Goal: Transaction & Acquisition: Purchase product/service

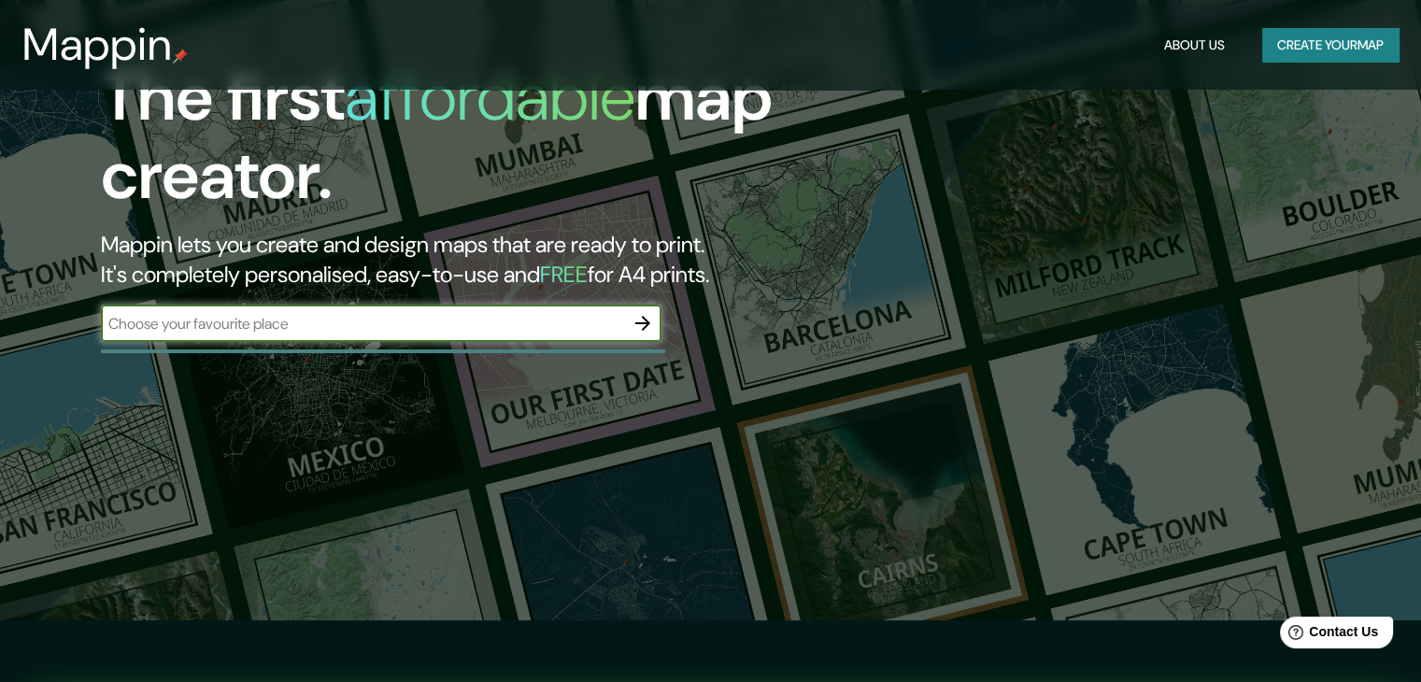
scroll to position [93, 0]
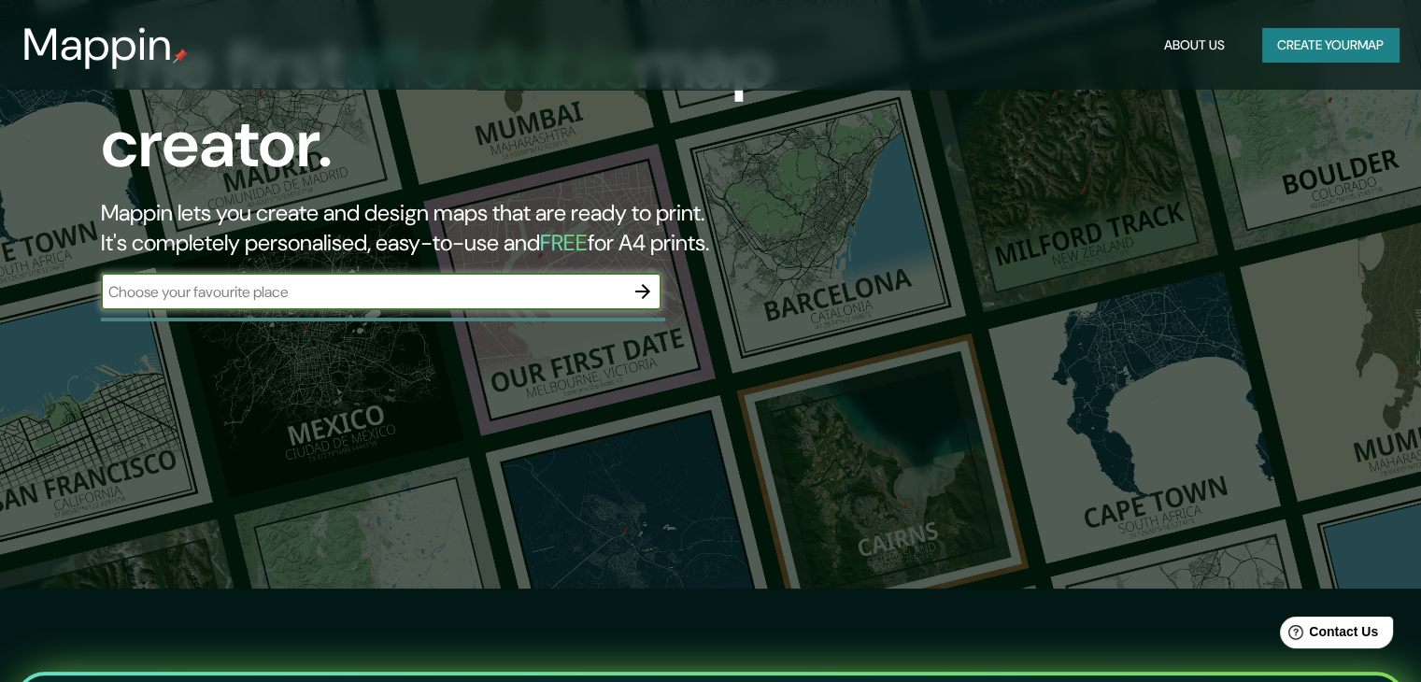
click at [495, 297] on input "text" at bounding box center [362, 291] width 523 height 21
type input "san [PERSON_NAME] de macoris"
click at [647, 300] on icon "button" at bounding box center [642, 291] width 22 height 22
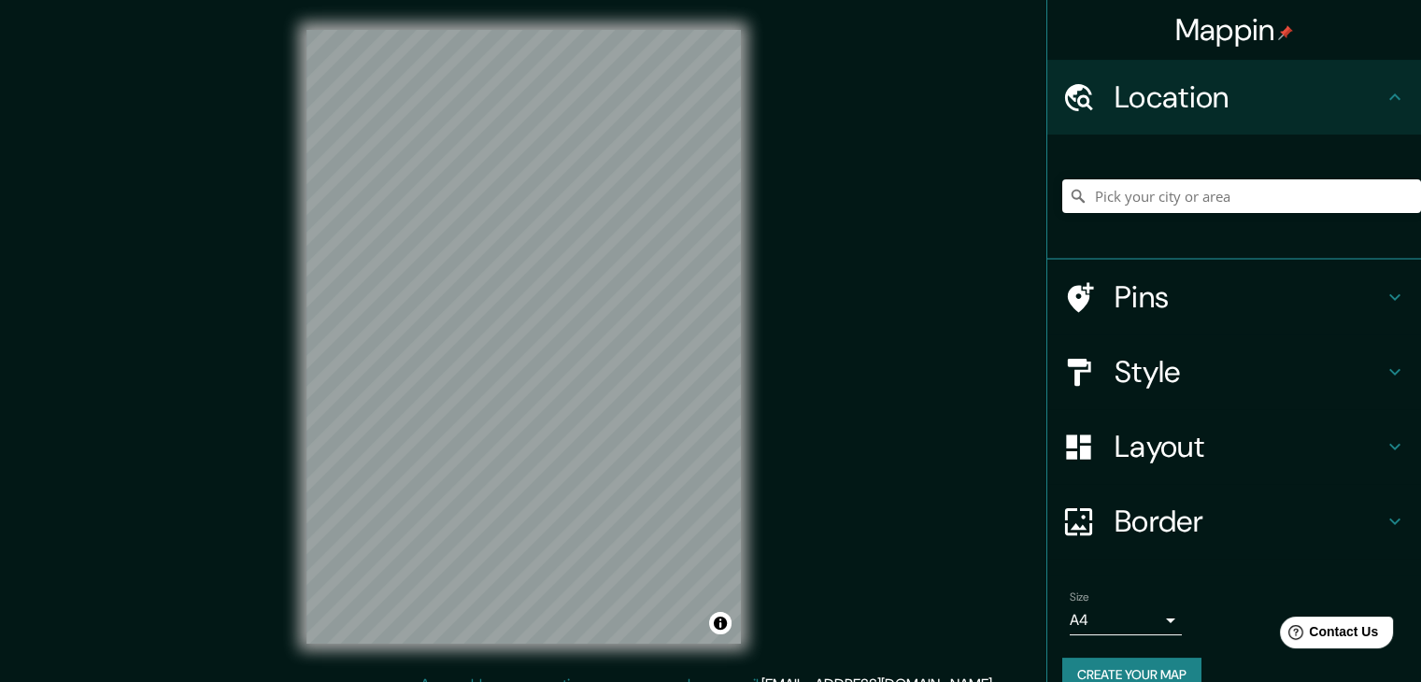
click at [667, 647] on div "© Mapbox © OpenStreetMap Improve this map" at bounding box center [524, 337] width 494 height 674
click at [1129, 528] on h4 "Border" at bounding box center [1248, 521] width 269 height 37
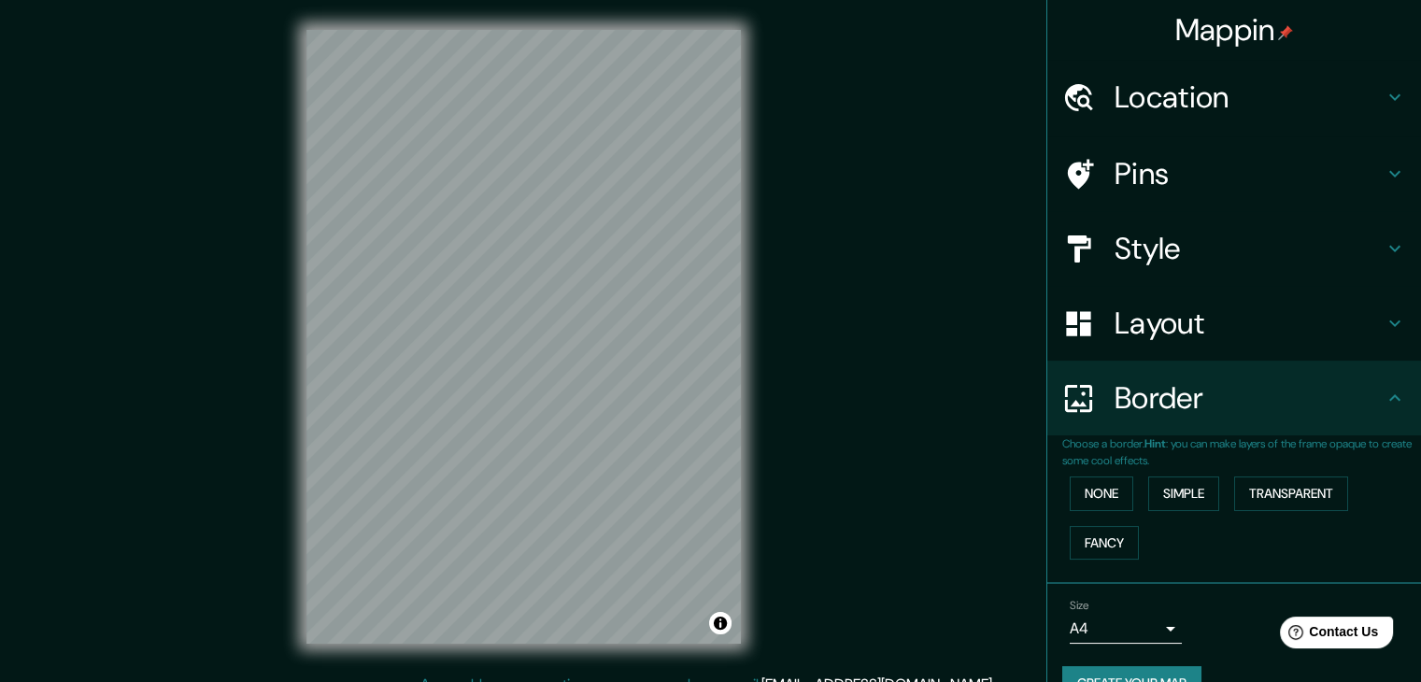
click at [1110, 614] on body "Mappin Location Pins Style Layout Border Choose a border. Hint : you can make l…" at bounding box center [710, 341] width 1421 height 682
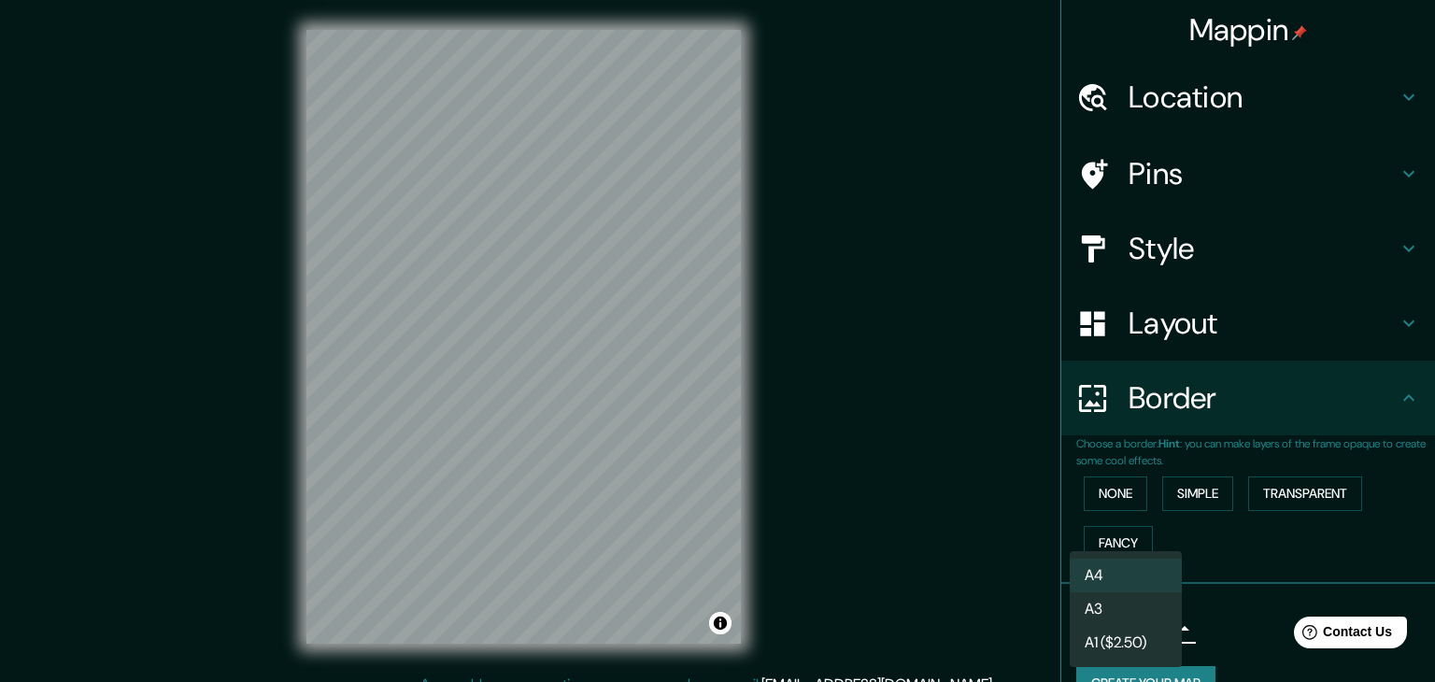
click at [1115, 606] on li "A3" at bounding box center [1126, 609] width 112 height 34
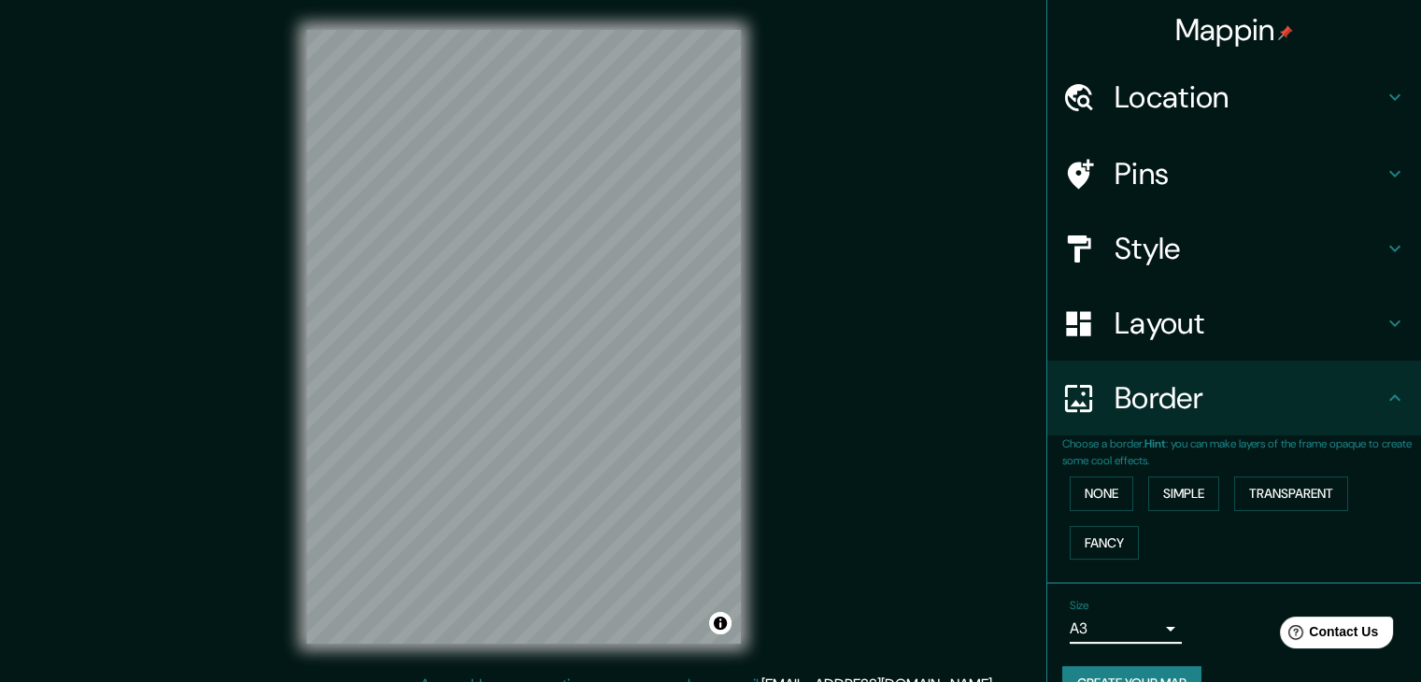
click at [1110, 629] on body "Mappin Location Pins Style Layout Border Choose a border. Hint : you can make l…" at bounding box center [710, 341] width 1421 height 682
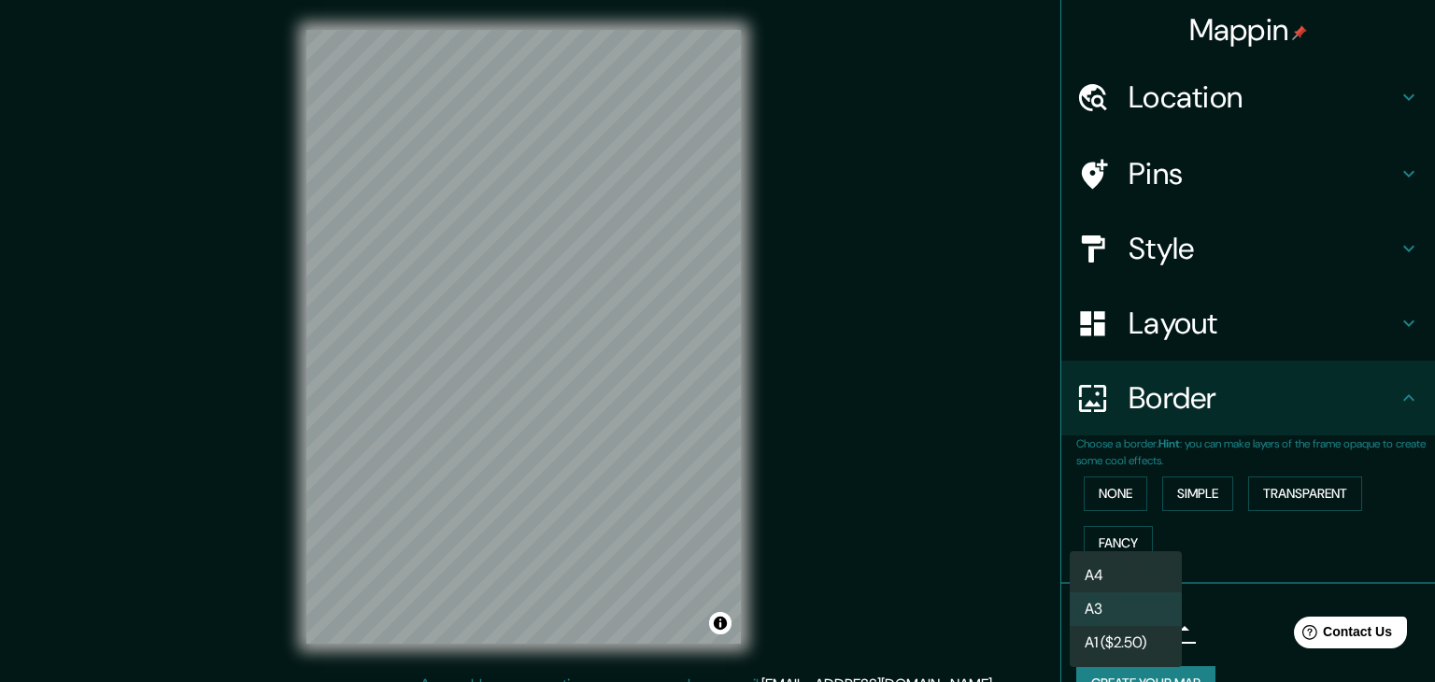
click at [1113, 585] on li "A4" at bounding box center [1126, 576] width 112 height 34
type input "single"
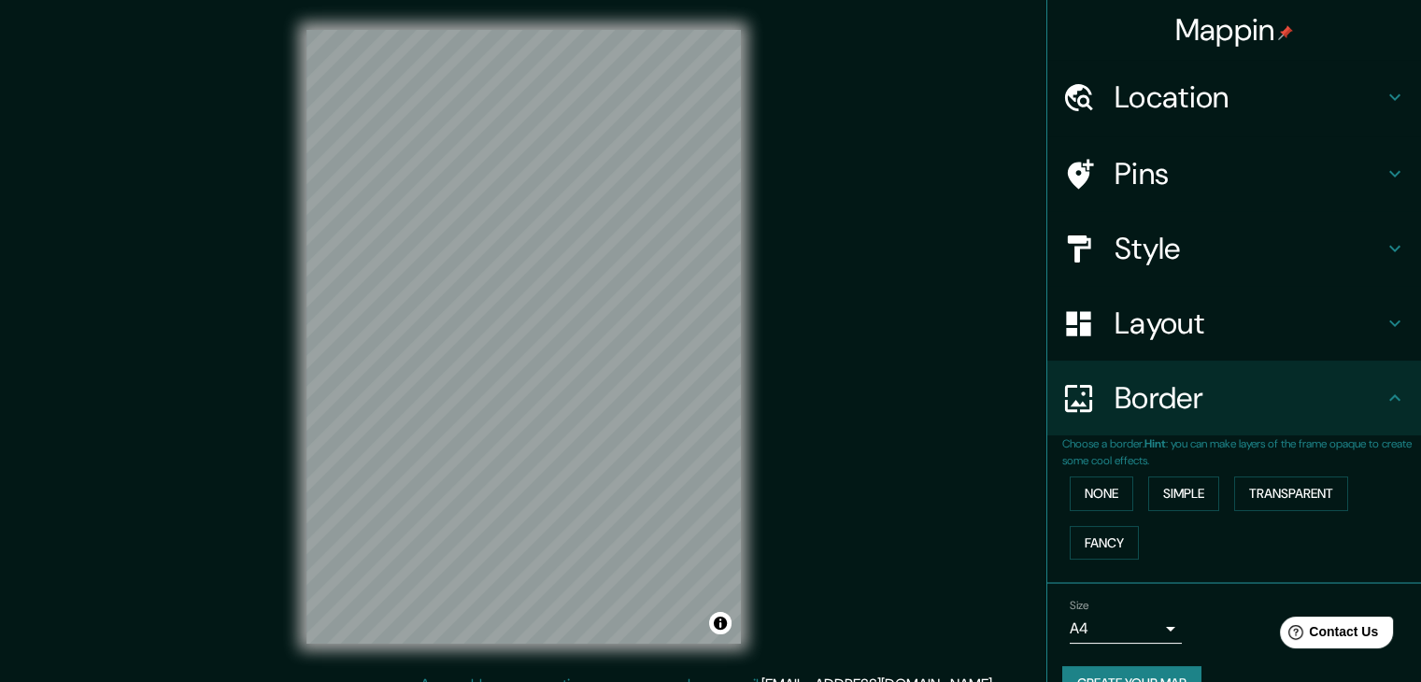
click at [1096, 517] on div "None Simple Transparent Fancy" at bounding box center [1241, 518] width 359 height 98
click at [1095, 508] on button "None" at bounding box center [1102, 493] width 64 height 35
click at [1095, 507] on button "None" at bounding box center [1102, 493] width 64 height 35
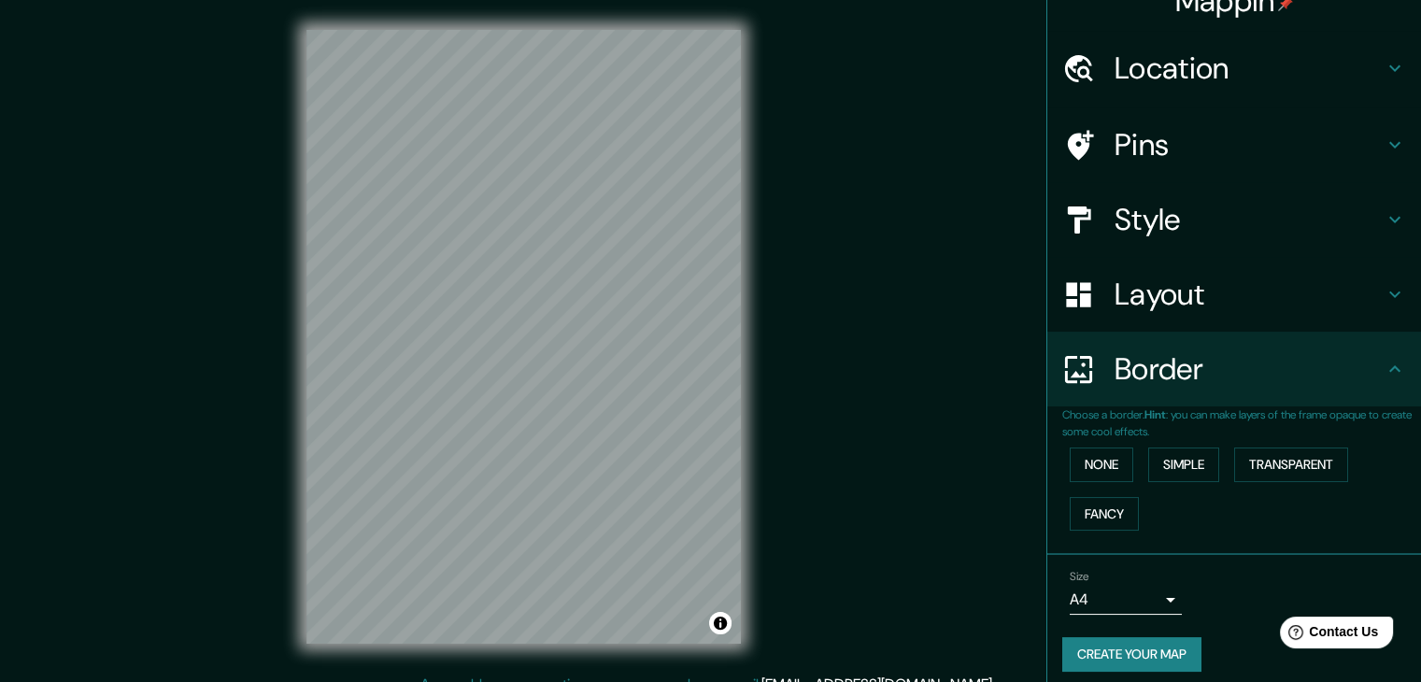
scroll to position [39, 0]
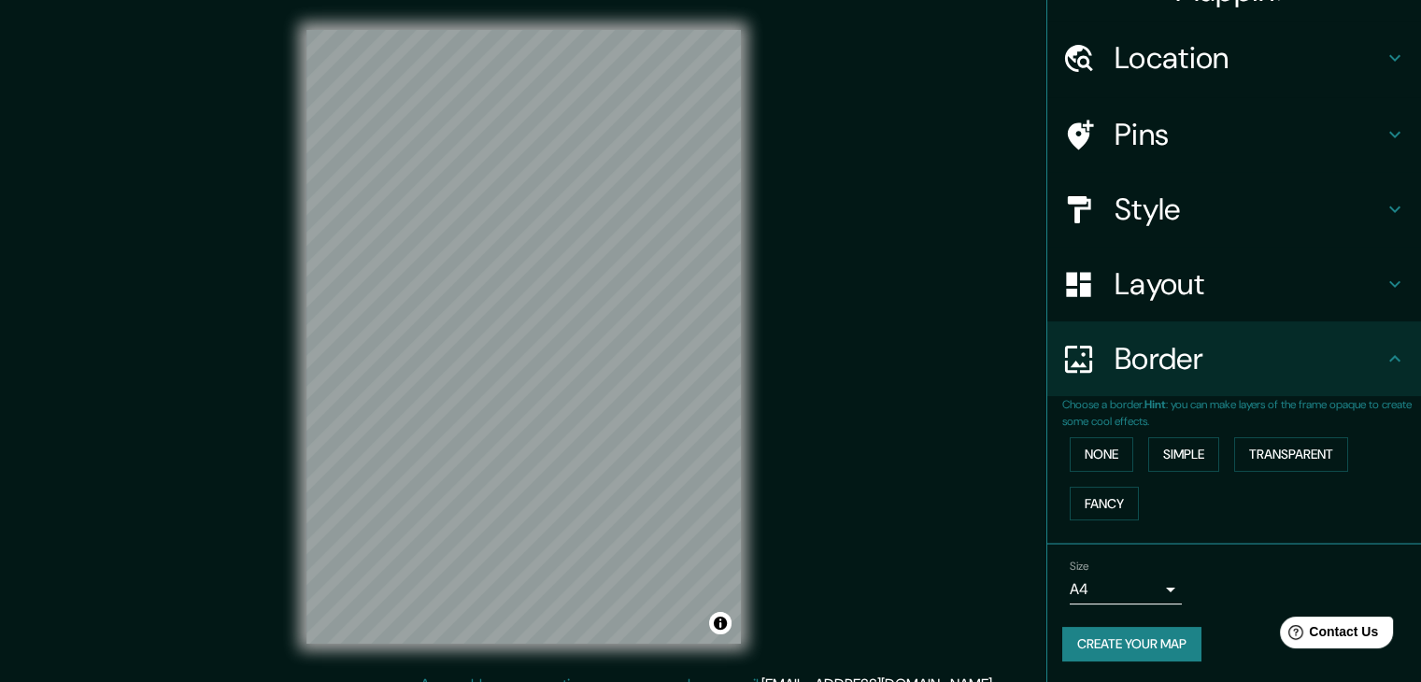
click at [1117, 639] on button "Create your map" at bounding box center [1131, 644] width 139 height 35
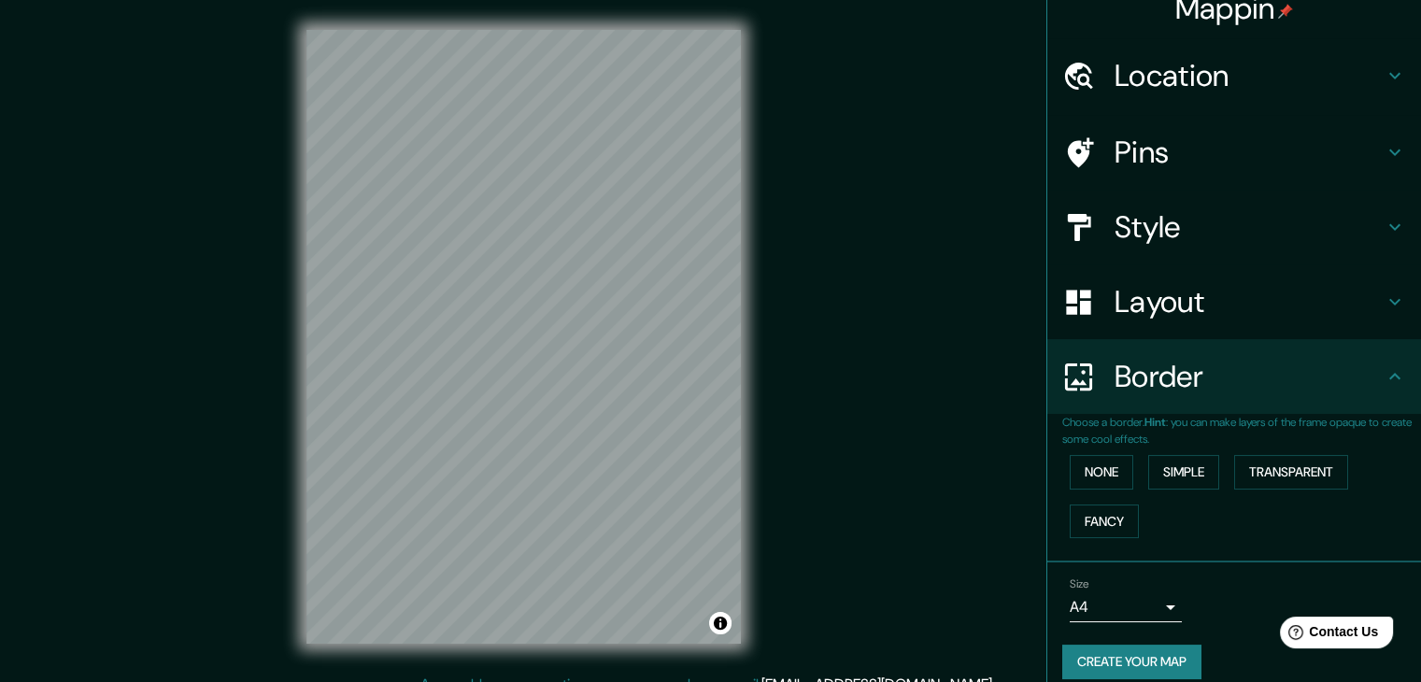
scroll to position [0, 0]
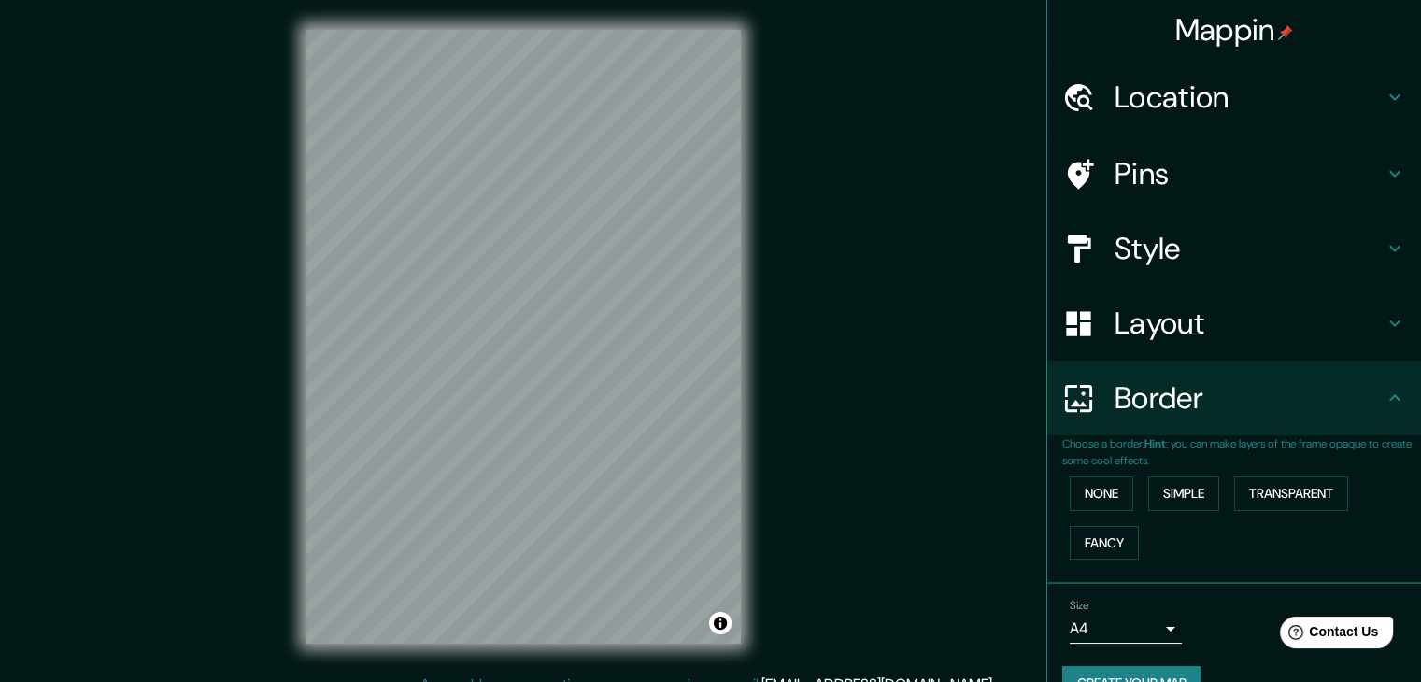
click at [1158, 260] on h4 "Style" at bounding box center [1248, 248] width 269 height 37
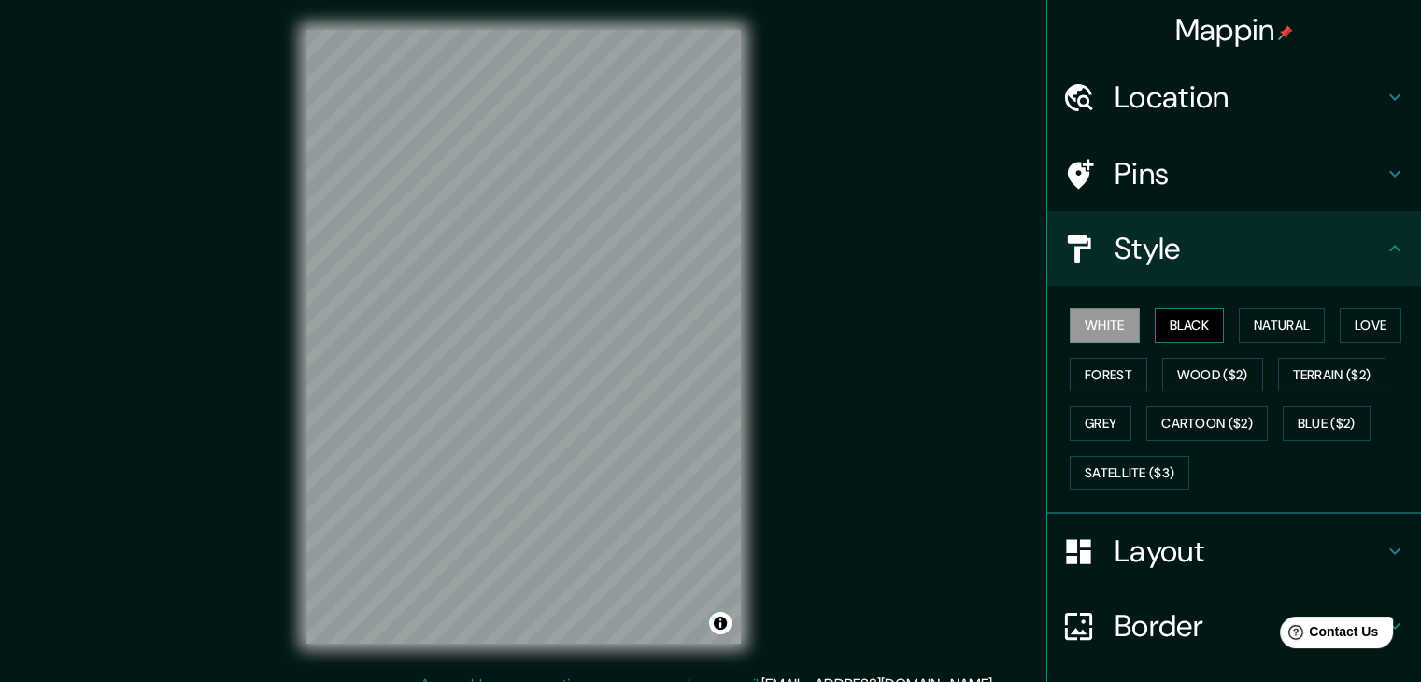
click at [1173, 319] on button "Black" at bounding box center [1190, 325] width 70 height 35
click at [1259, 312] on button "Natural" at bounding box center [1282, 325] width 86 height 35
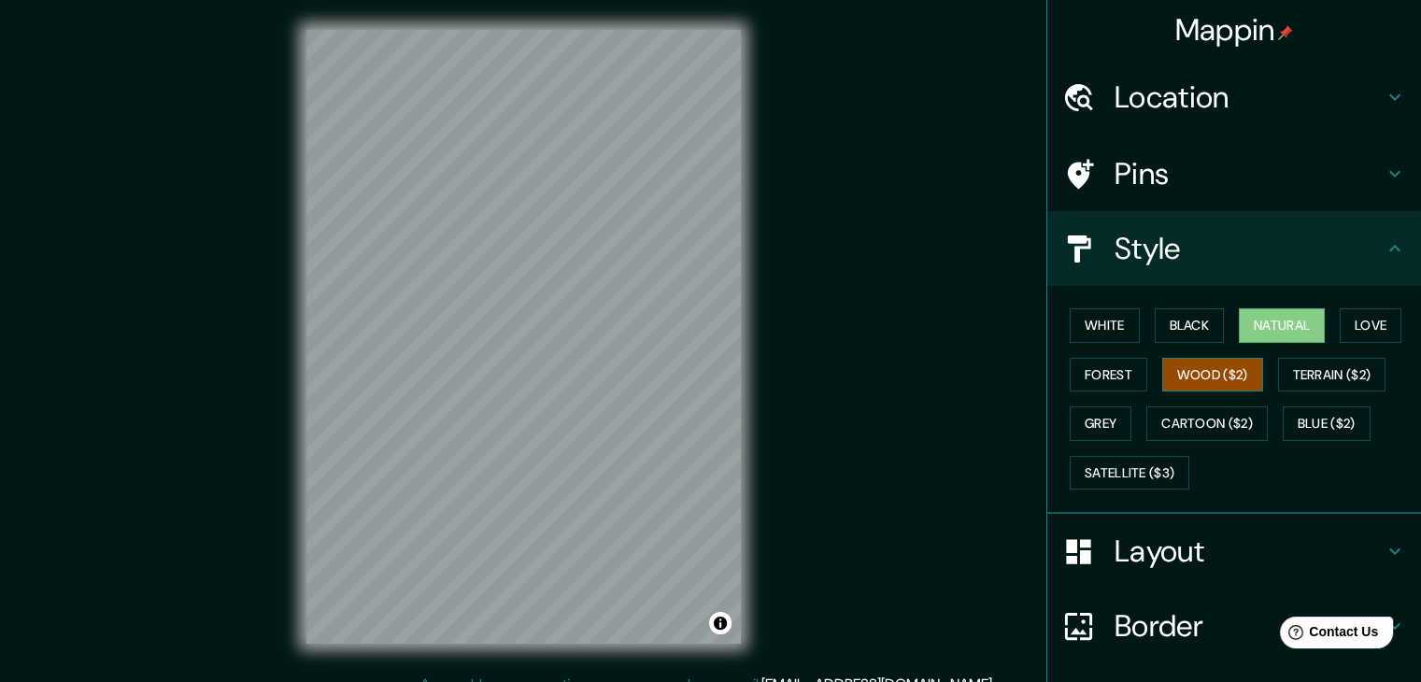
click at [1188, 368] on button "Wood ($2)" at bounding box center [1212, 375] width 101 height 35
click at [1113, 468] on button "Satellite ($3)" at bounding box center [1130, 473] width 120 height 35
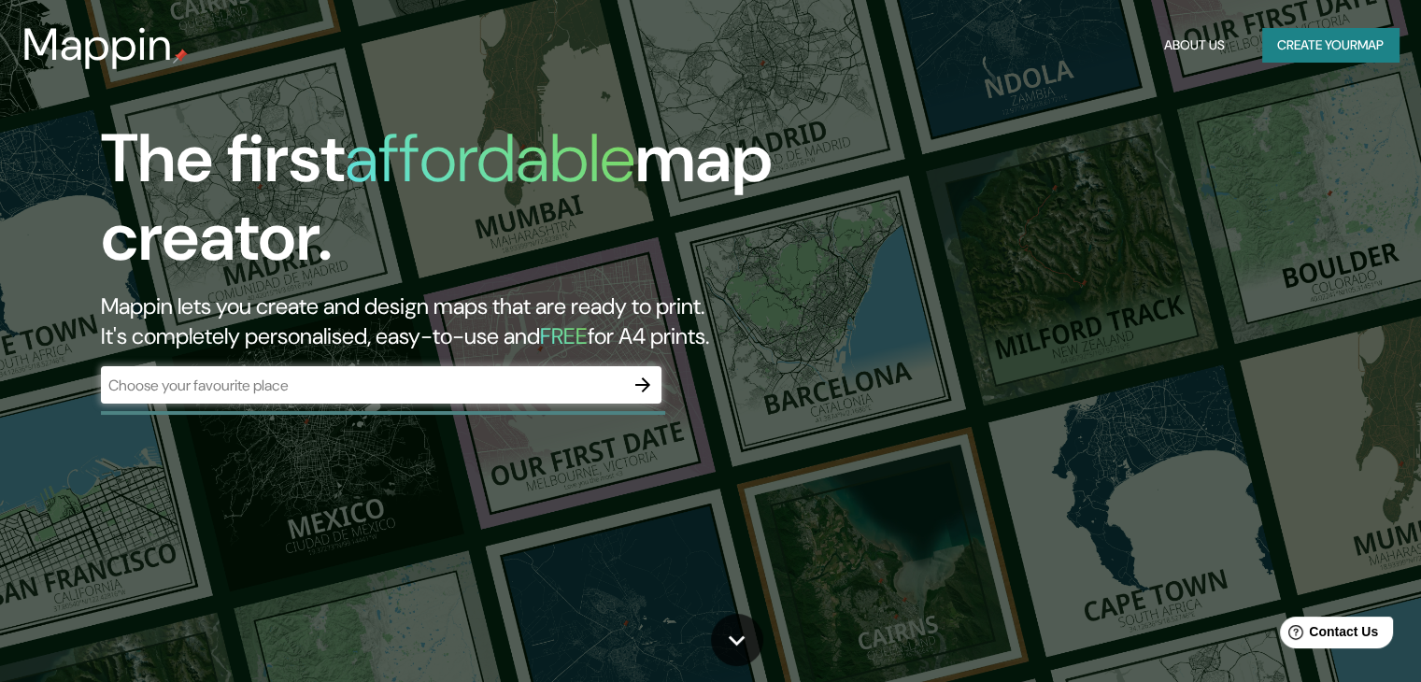
click at [394, 407] on div "The first affordable map creator. Mappin lets you create and design maps that a…" at bounding box center [456, 271] width 853 height 303
click at [399, 397] on div "​" at bounding box center [381, 384] width 560 height 37
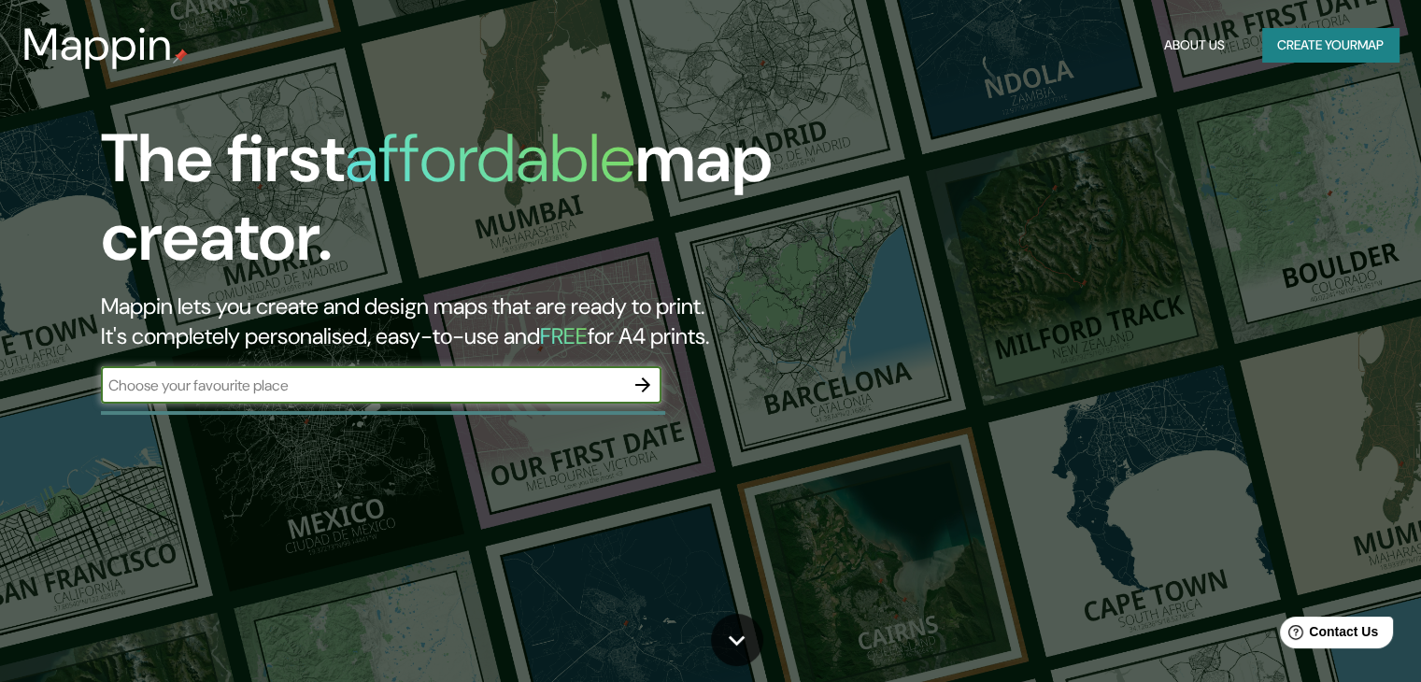
click at [650, 386] on icon "button" at bounding box center [642, 385] width 22 height 22
click at [272, 400] on div "​" at bounding box center [381, 384] width 560 height 37
type input "[GEOGRAPHIC_DATA]"
click at [648, 389] on icon "button" at bounding box center [642, 385] width 22 height 22
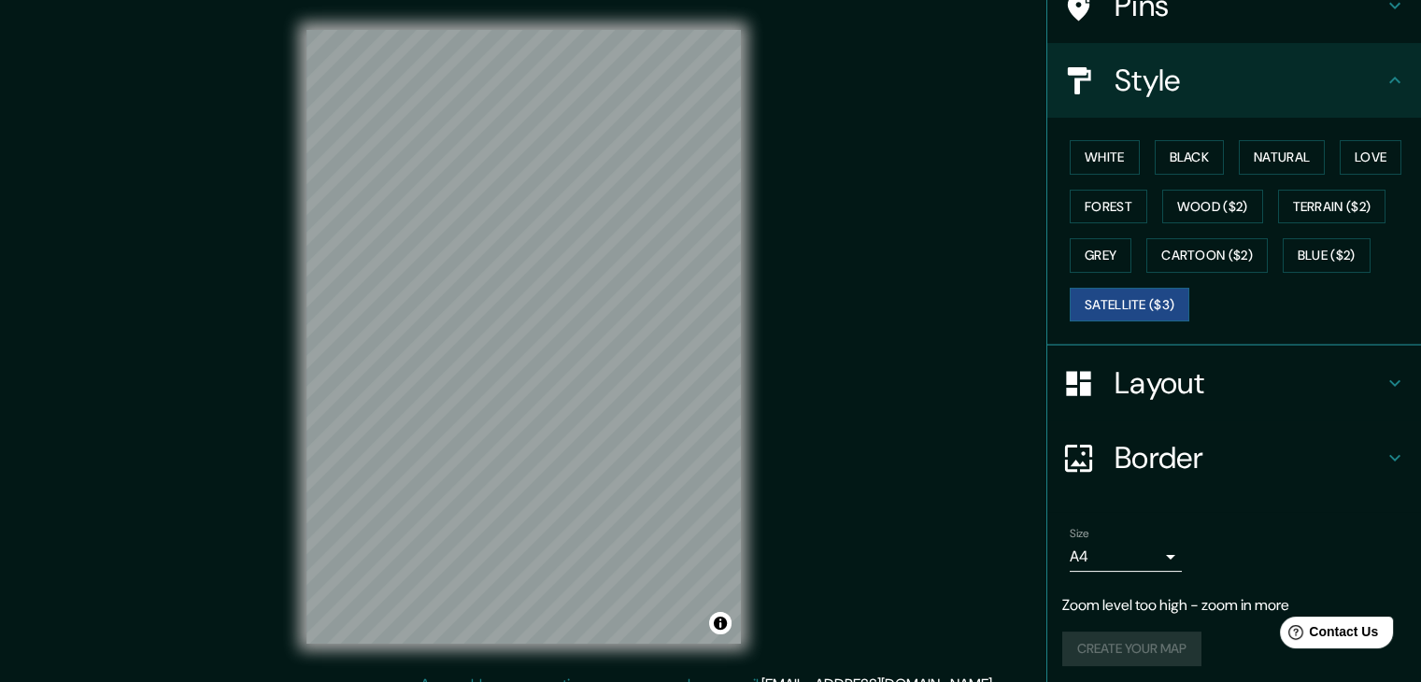
scroll to position [172, 0]
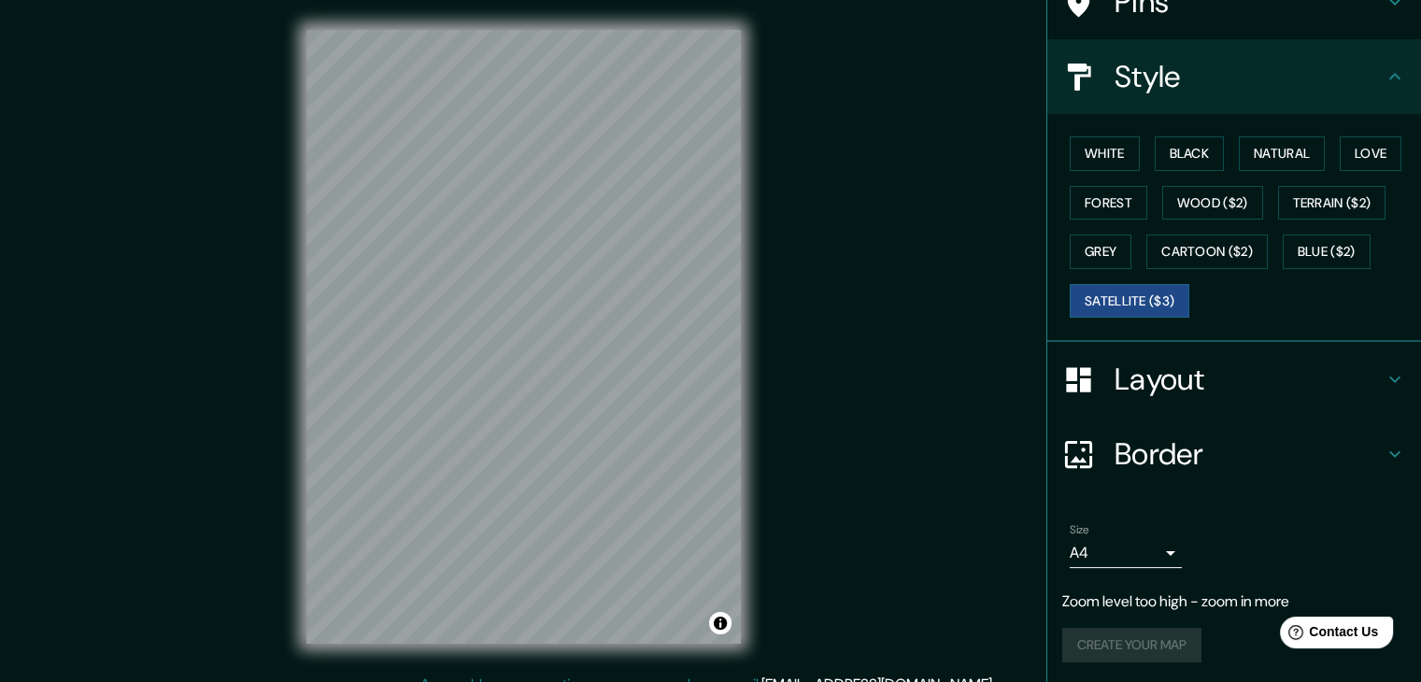
click at [804, 454] on div "Mappin Location Pins Style White Black Natural Love Forest Wood ($2) Terrain ($…" at bounding box center [710, 351] width 1421 height 703
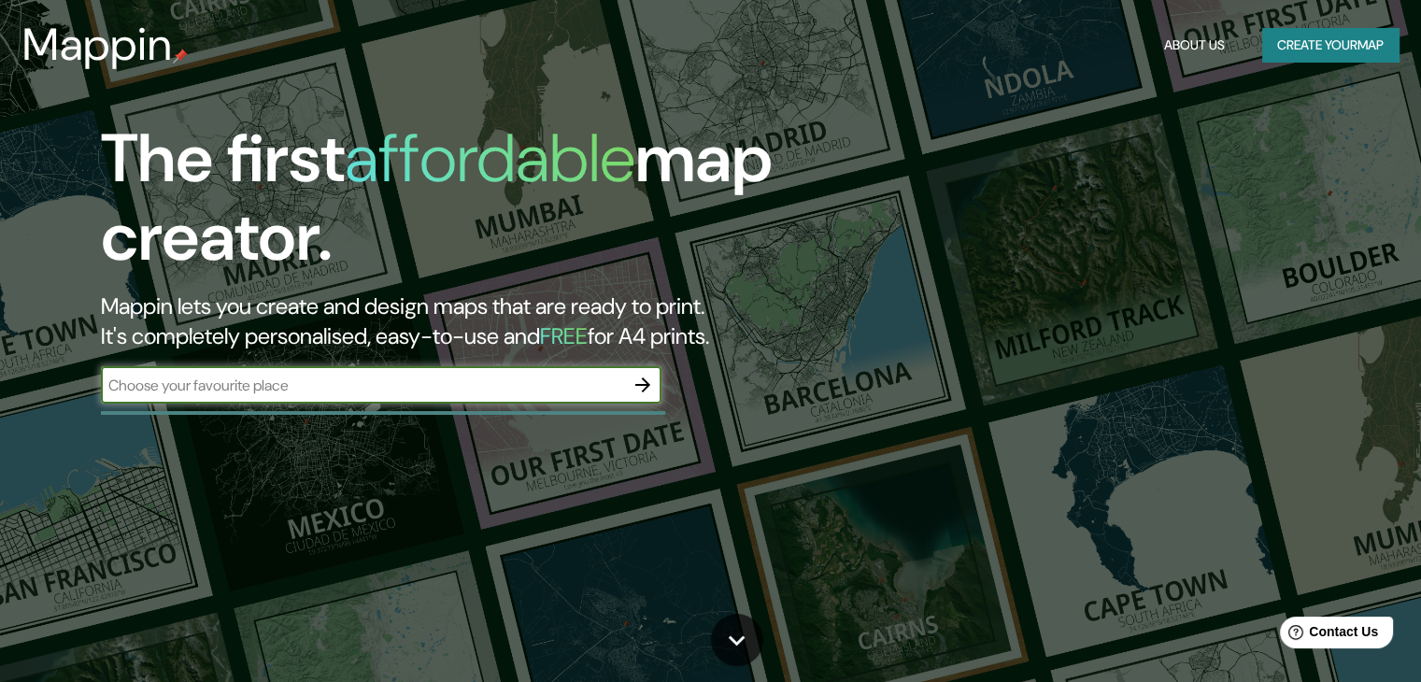
click at [491, 393] on input "text" at bounding box center [362, 385] width 523 height 21
type input "san [PERSON_NAME] de macoris"
click at [623, 484] on div "The first affordable map creator. Mappin lets you create and design maps that a…" at bounding box center [710, 341] width 1421 height 682
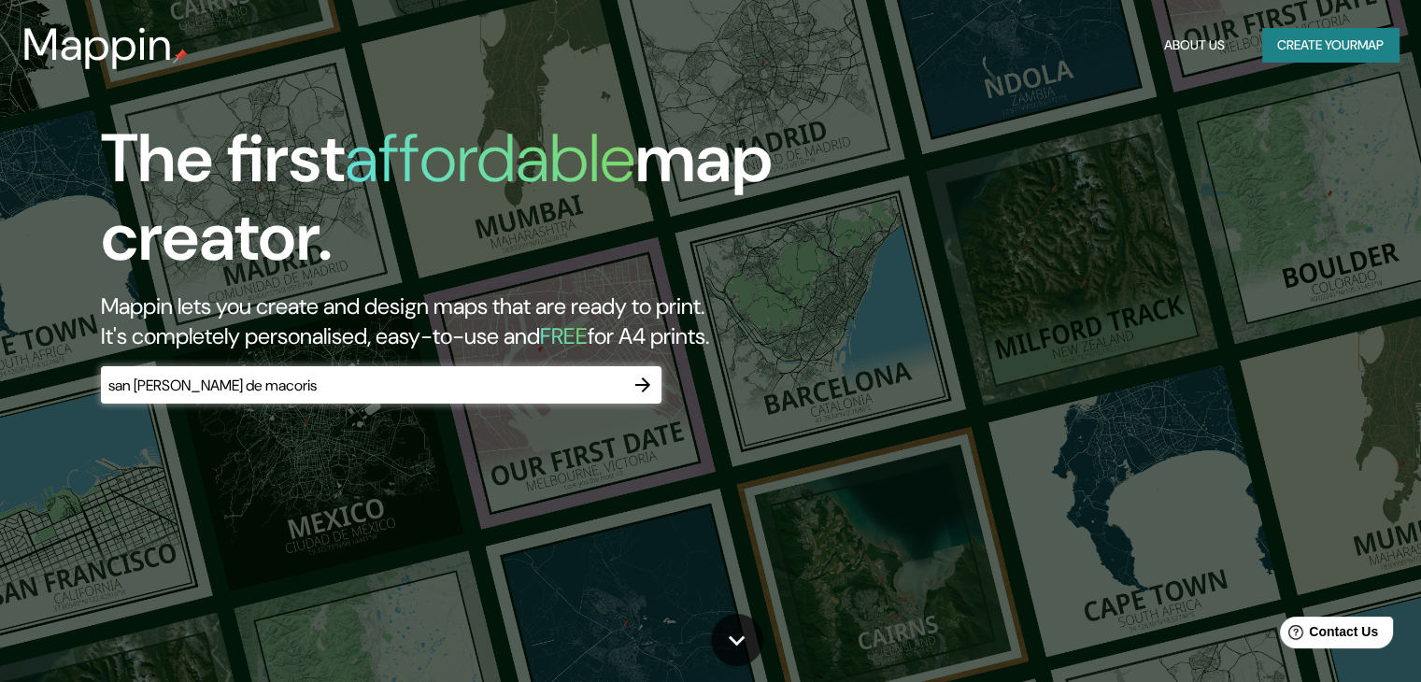
click at [650, 390] on icon "button" at bounding box center [642, 385] width 22 height 22
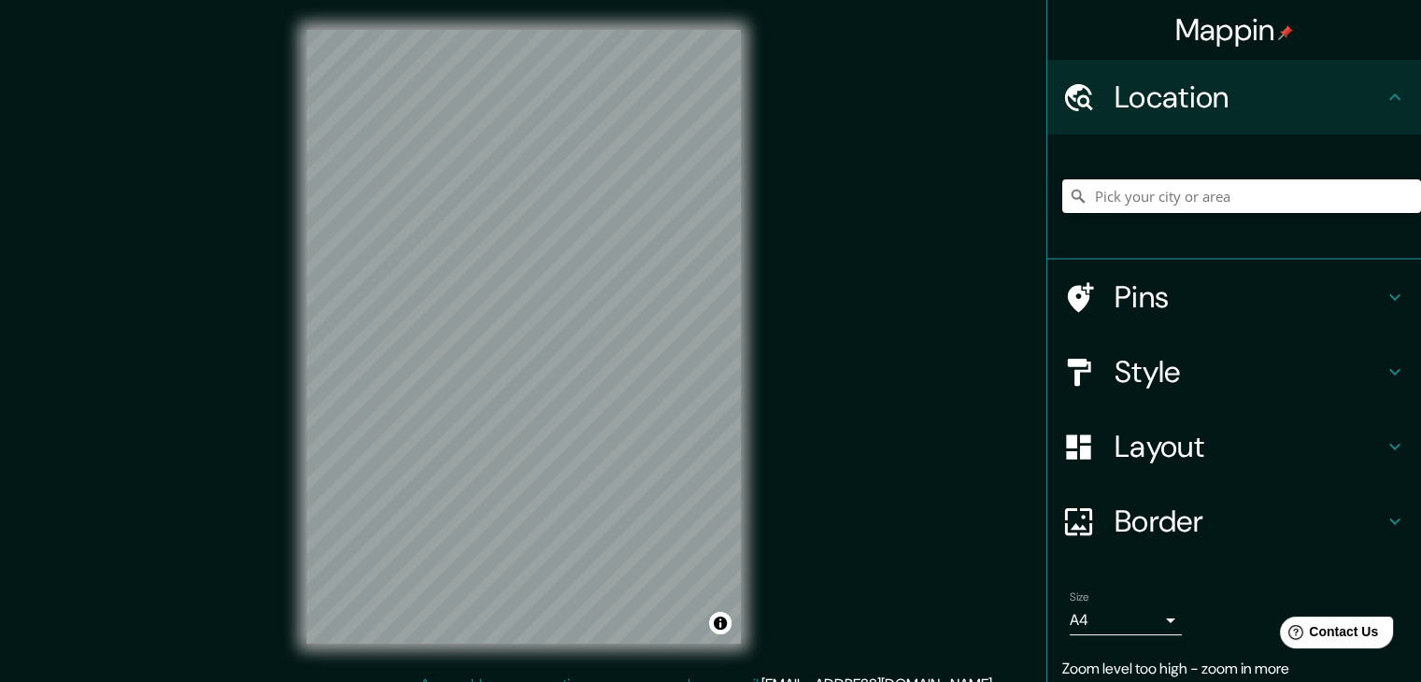
click at [1121, 192] on input "Pick your city or area" at bounding box center [1241, 196] width 359 height 34
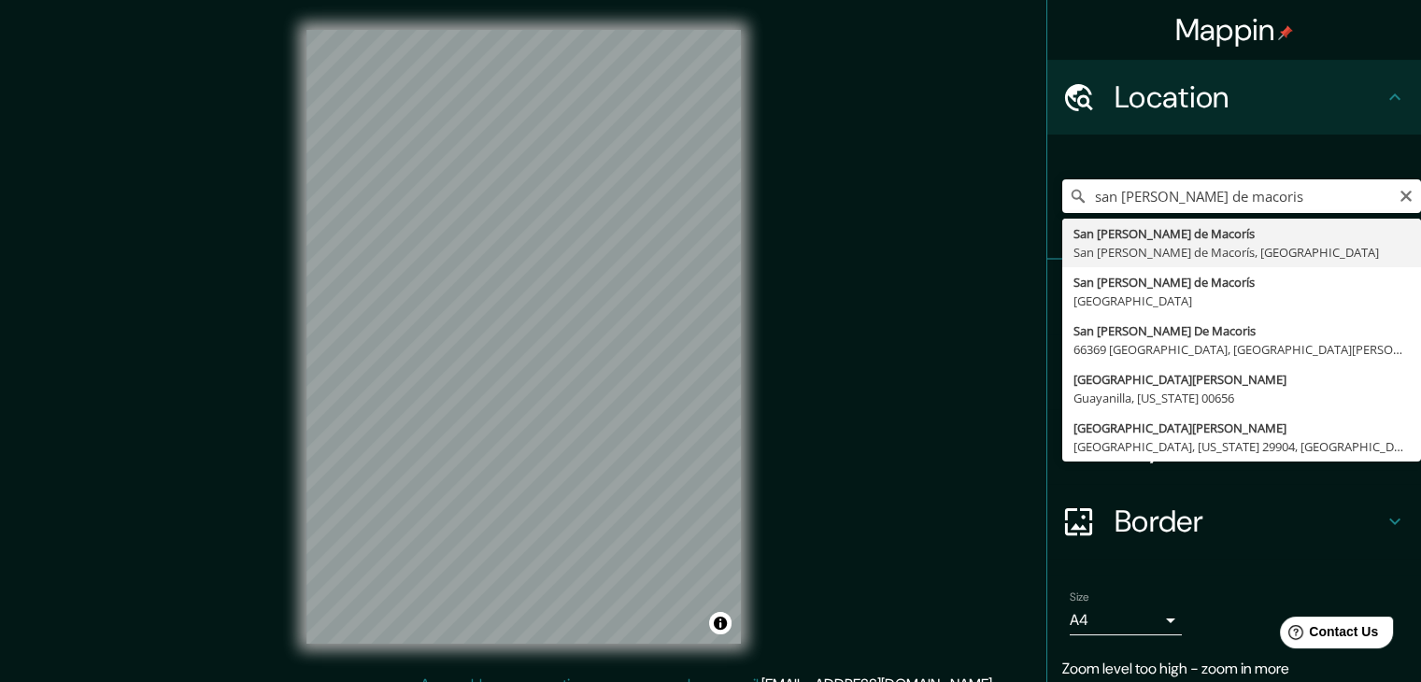
type input "San Pedro de Macorís, San Pedro de Macorís, Dominican Republic"
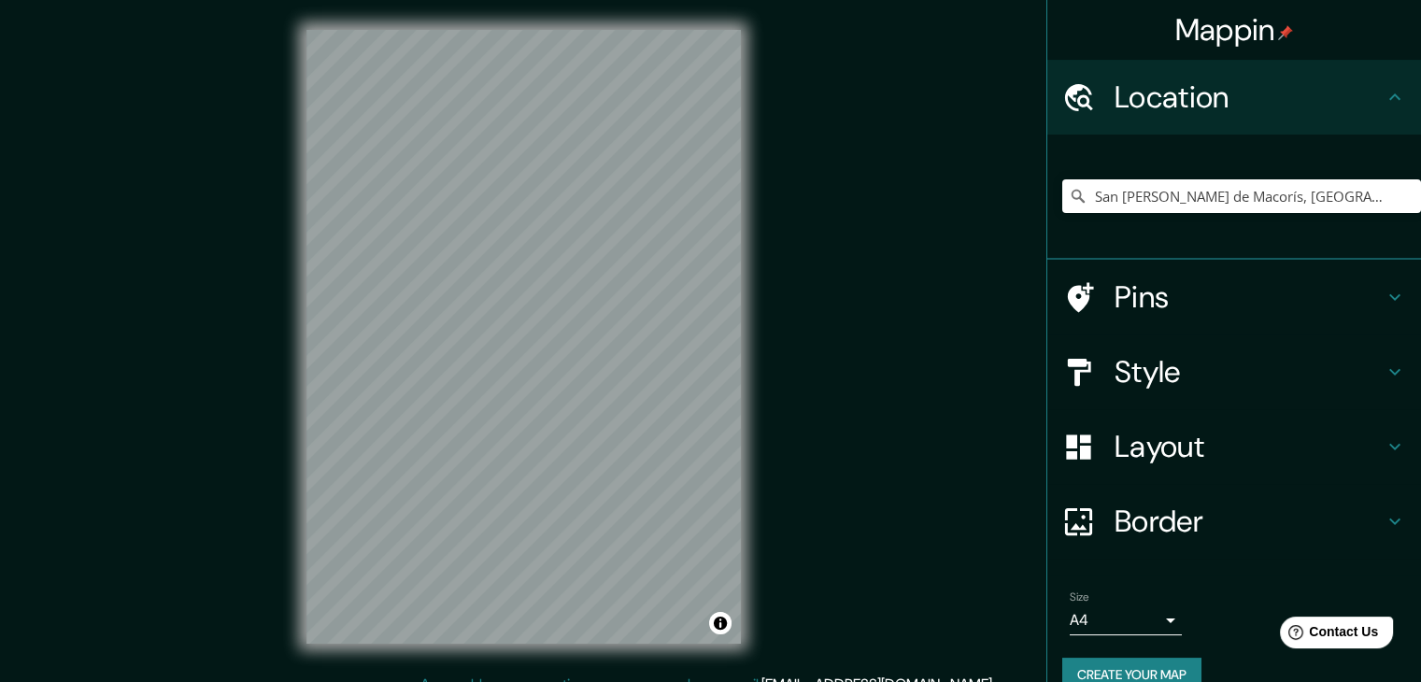
click at [1151, 384] on h4 "Style" at bounding box center [1248, 371] width 269 height 37
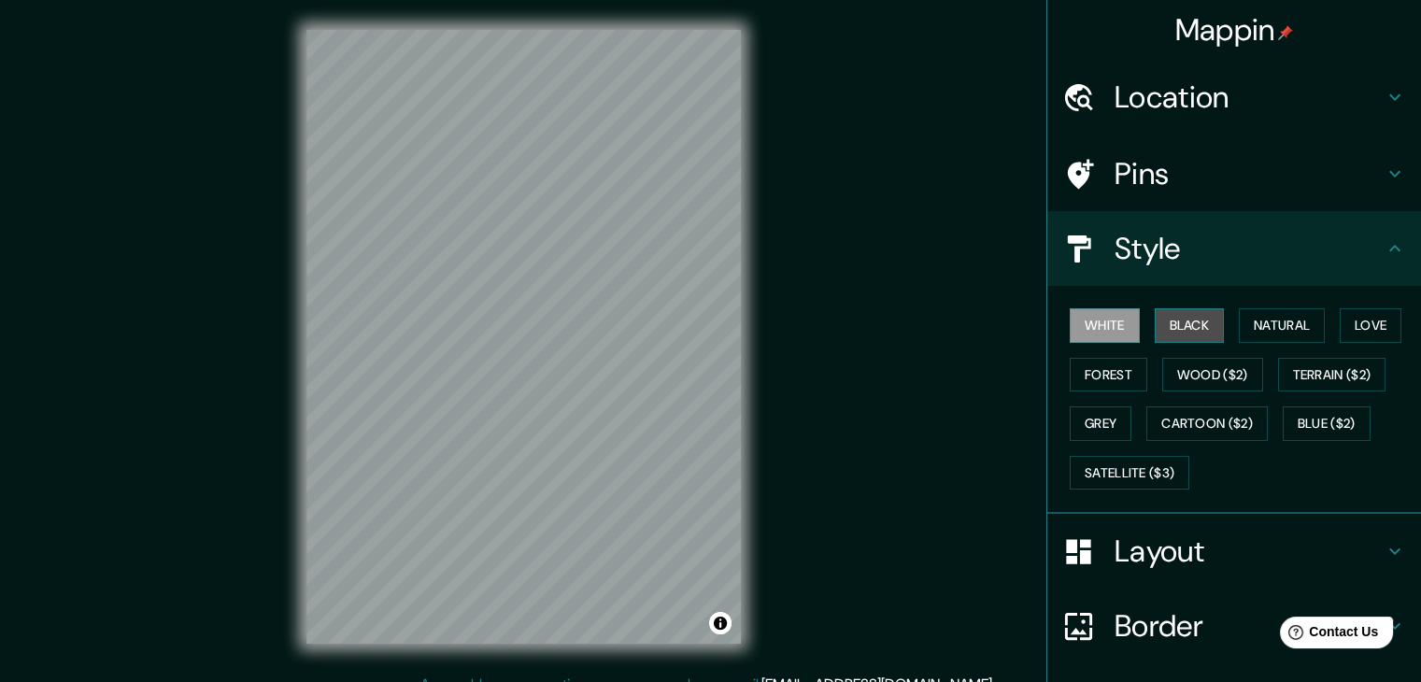
click at [1180, 327] on button "Black" at bounding box center [1190, 325] width 70 height 35
click at [1098, 365] on button "Forest" at bounding box center [1109, 375] width 78 height 35
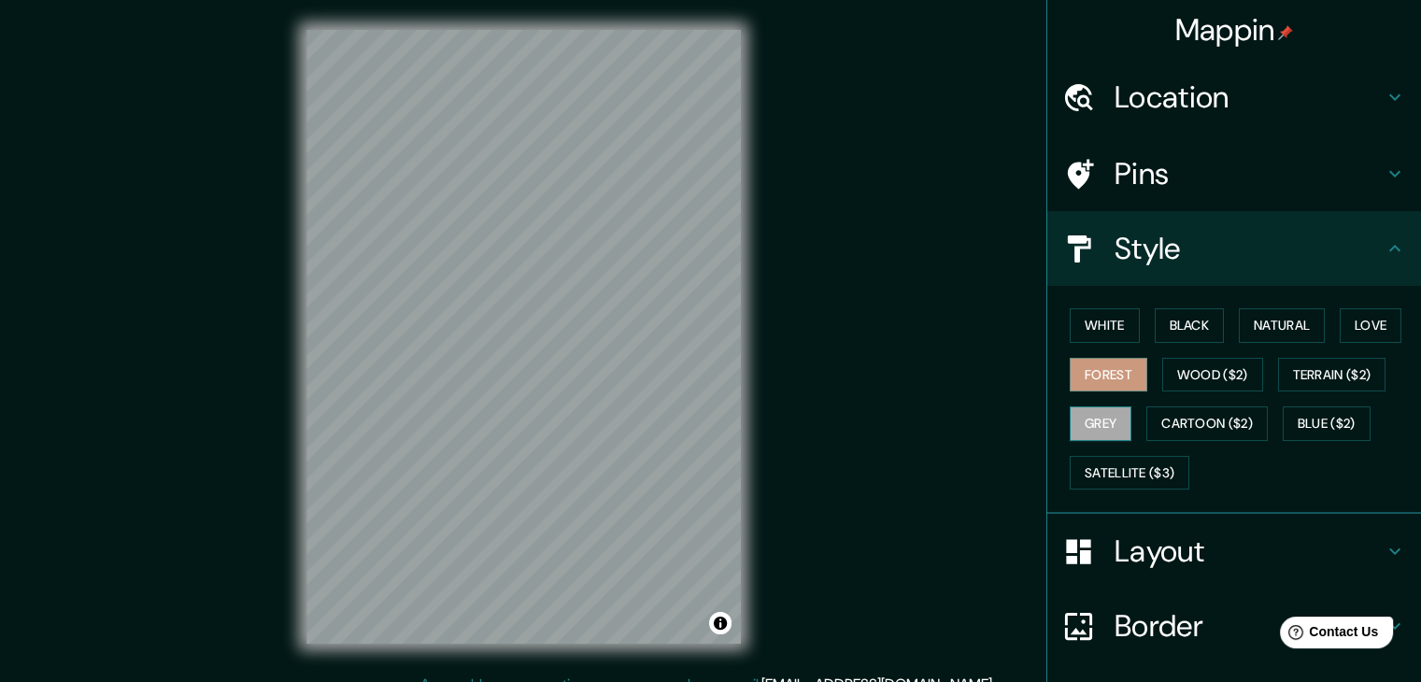
click at [1095, 421] on button "Grey" at bounding box center [1101, 423] width 62 height 35
click at [1255, 326] on button "Natural" at bounding box center [1282, 325] width 86 height 35
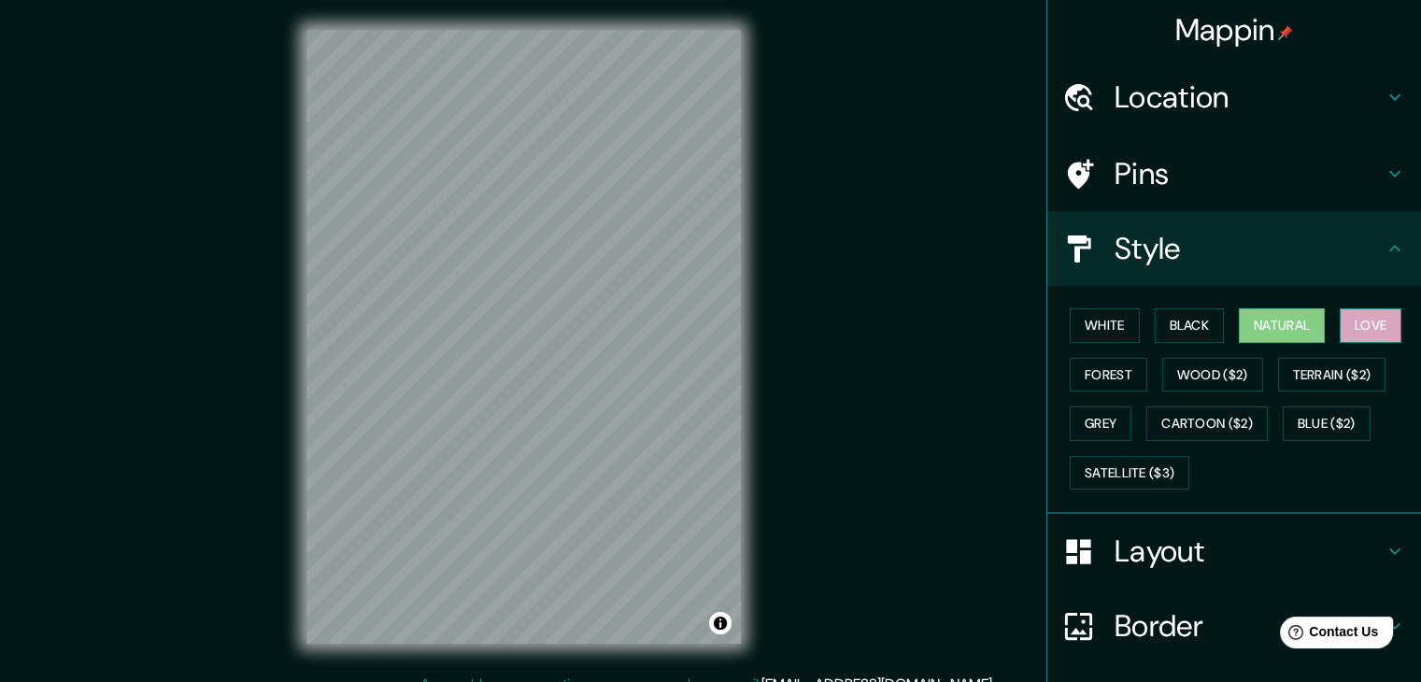
click at [1340, 317] on button "Love" at bounding box center [1371, 325] width 62 height 35
click at [1287, 416] on button "Blue ($2)" at bounding box center [1327, 423] width 88 height 35
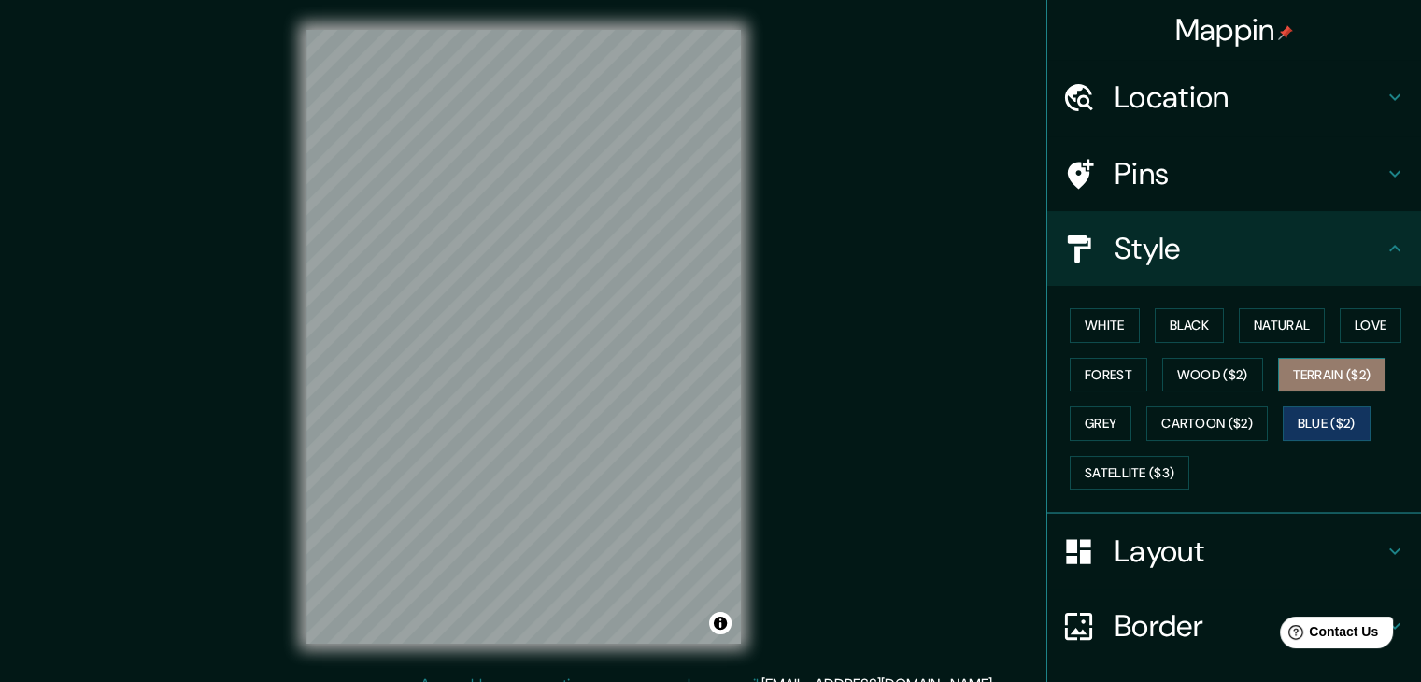
click at [1311, 380] on button "Terrain ($2)" at bounding box center [1332, 375] width 108 height 35
click at [1307, 417] on button "Blue ($2)" at bounding box center [1327, 423] width 88 height 35
click at [1237, 373] on button "Wood ($2)" at bounding box center [1212, 375] width 101 height 35
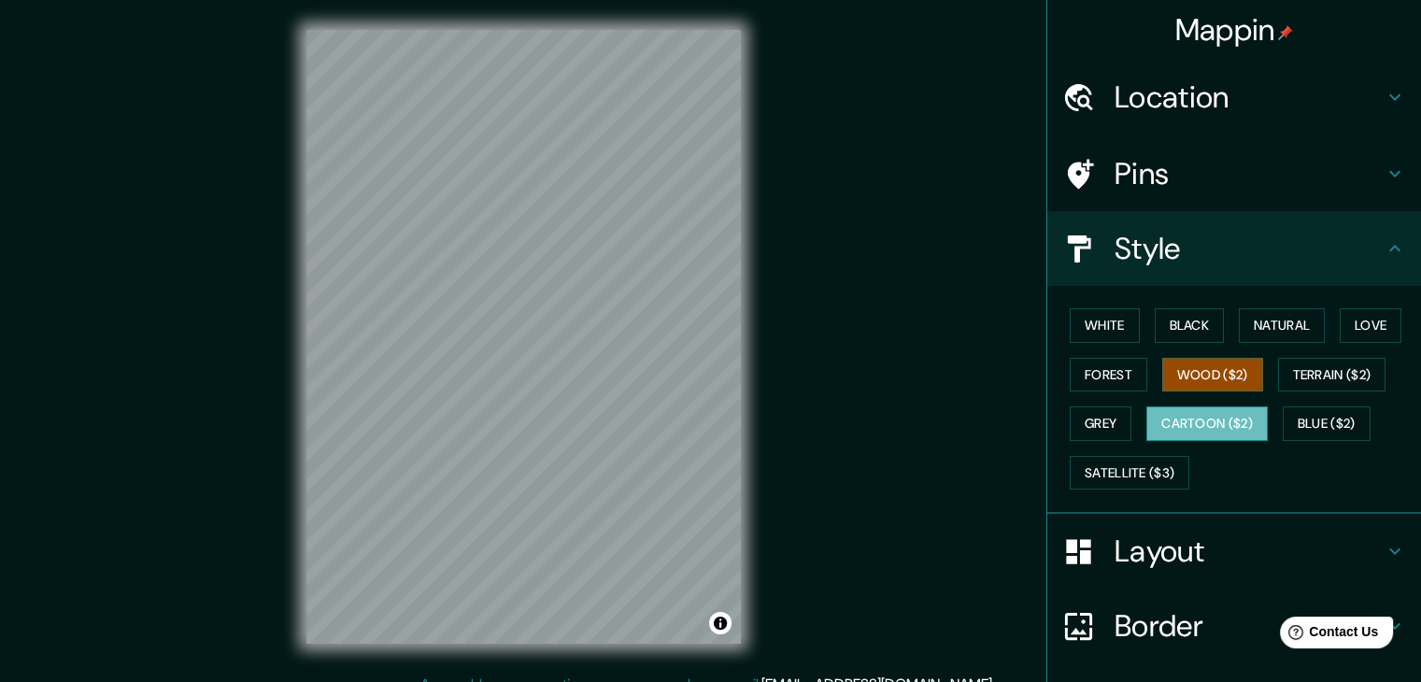
click at [1186, 421] on button "Cartoon ($2)" at bounding box center [1206, 423] width 121 height 35
click at [1100, 425] on button "Grey" at bounding box center [1101, 423] width 62 height 35
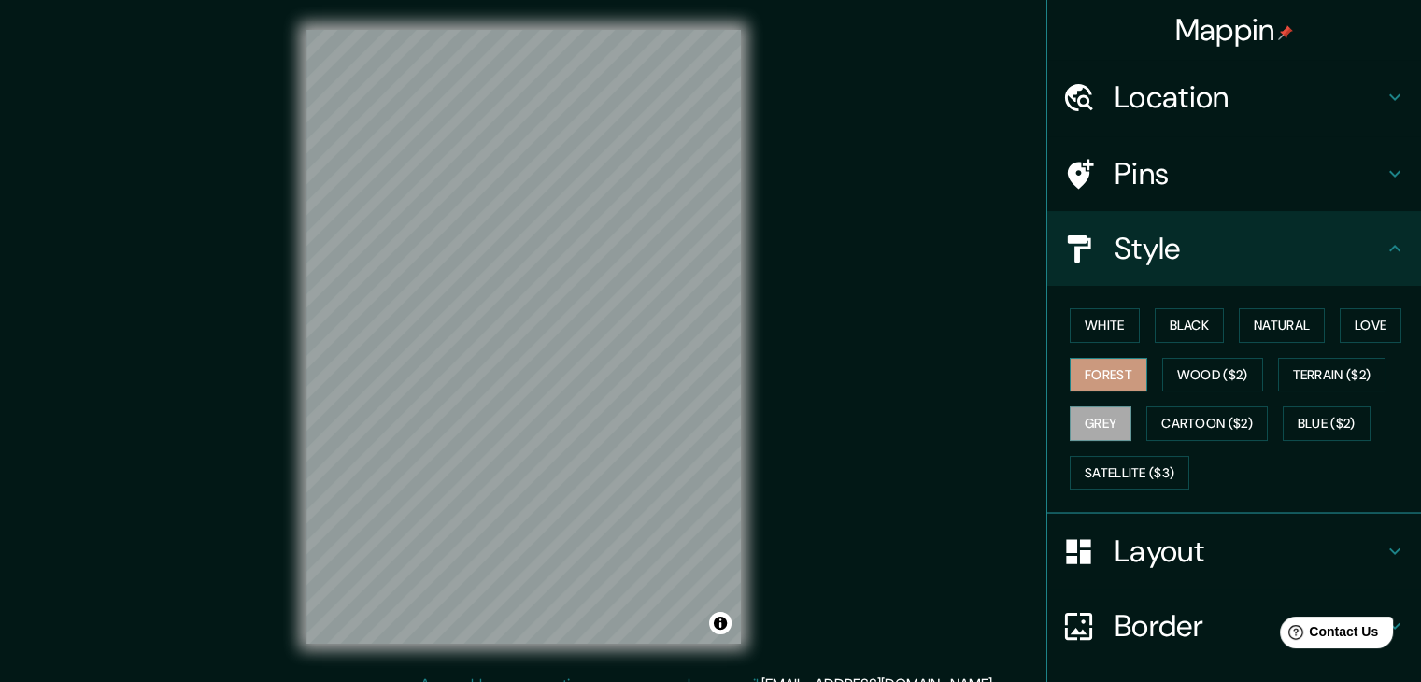
click at [1095, 384] on button "Forest" at bounding box center [1109, 375] width 78 height 35
click at [1098, 328] on button "White" at bounding box center [1105, 325] width 70 height 35
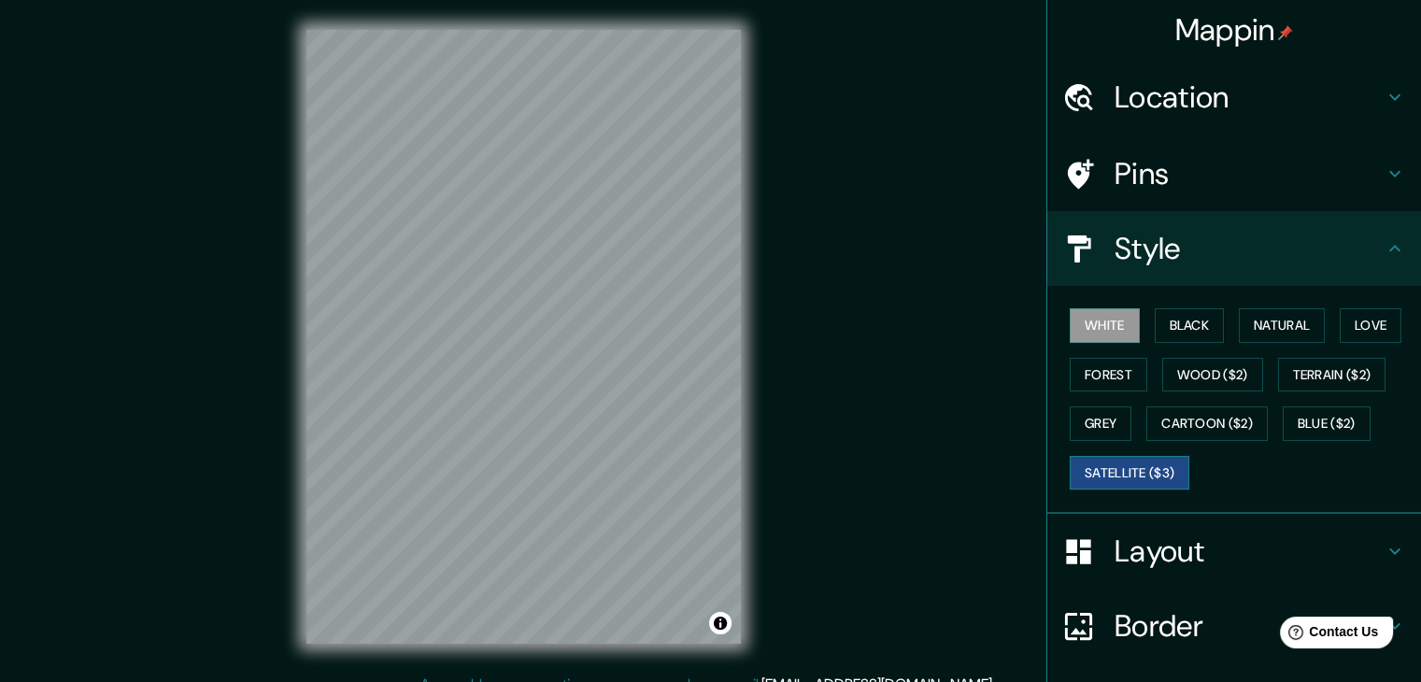
click at [1137, 480] on button "Satellite ($3)" at bounding box center [1130, 473] width 120 height 35
click at [1114, 333] on button "White" at bounding box center [1105, 325] width 70 height 35
click at [1298, 369] on button "Terrain ($2)" at bounding box center [1332, 375] width 108 height 35
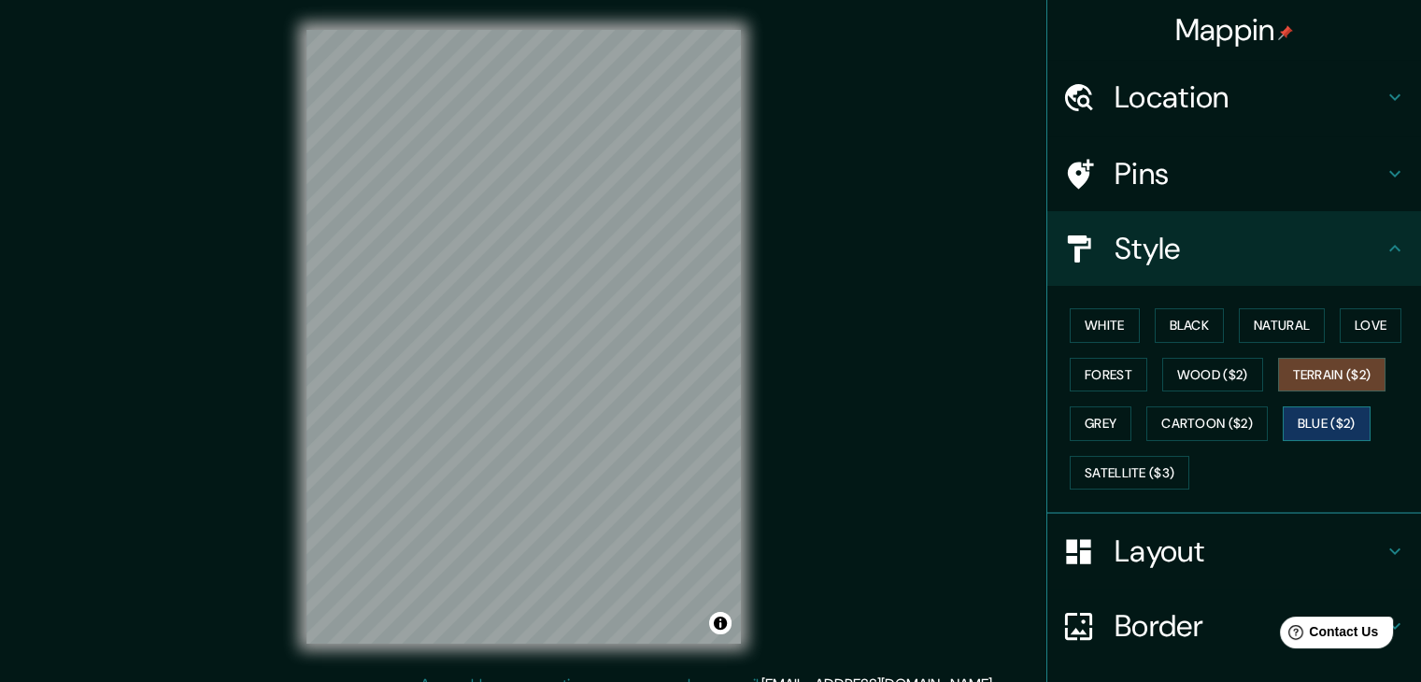
click at [1293, 407] on button "Blue ($2)" at bounding box center [1327, 423] width 88 height 35
click at [1096, 333] on button "White" at bounding box center [1105, 325] width 70 height 35
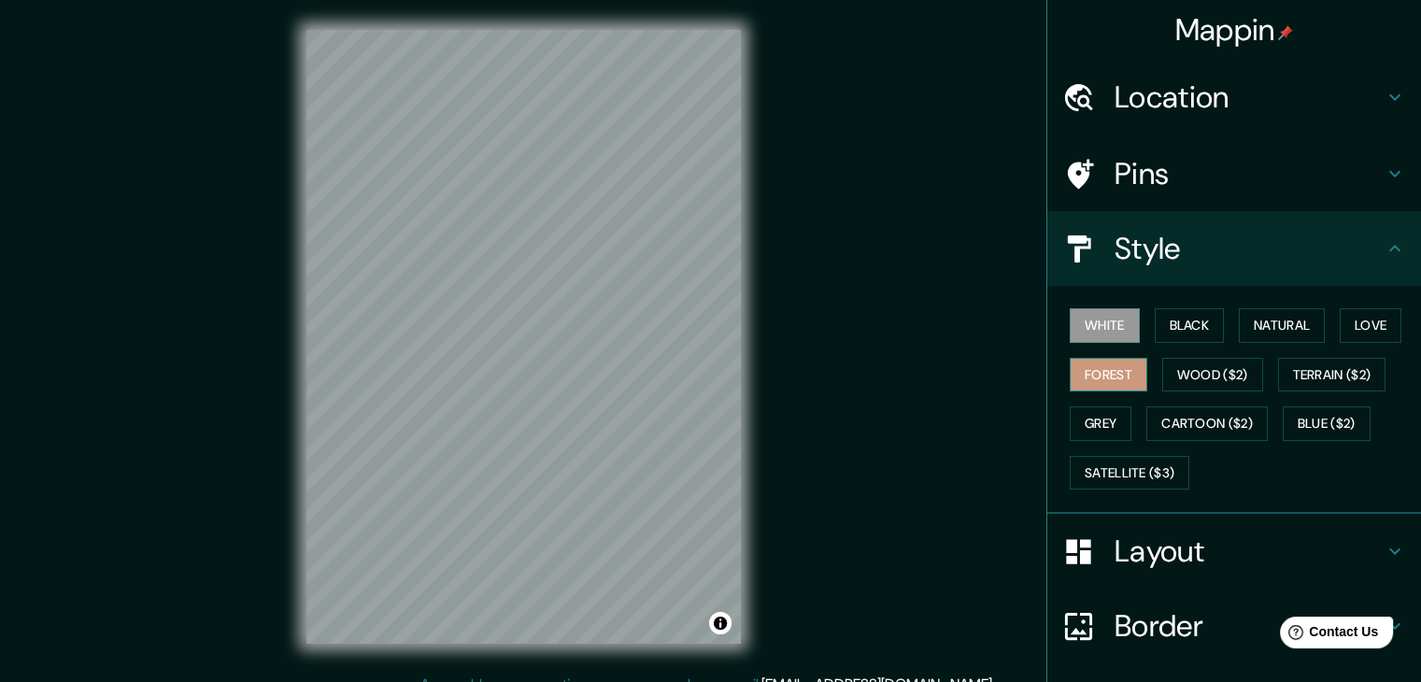
click at [1118, 373] on button "Forest" at bounding box center [1109, 375] width 78 height 35
click at [1179, 330] on button "Black" at bounding box center [1190, 325] width 70 height 35
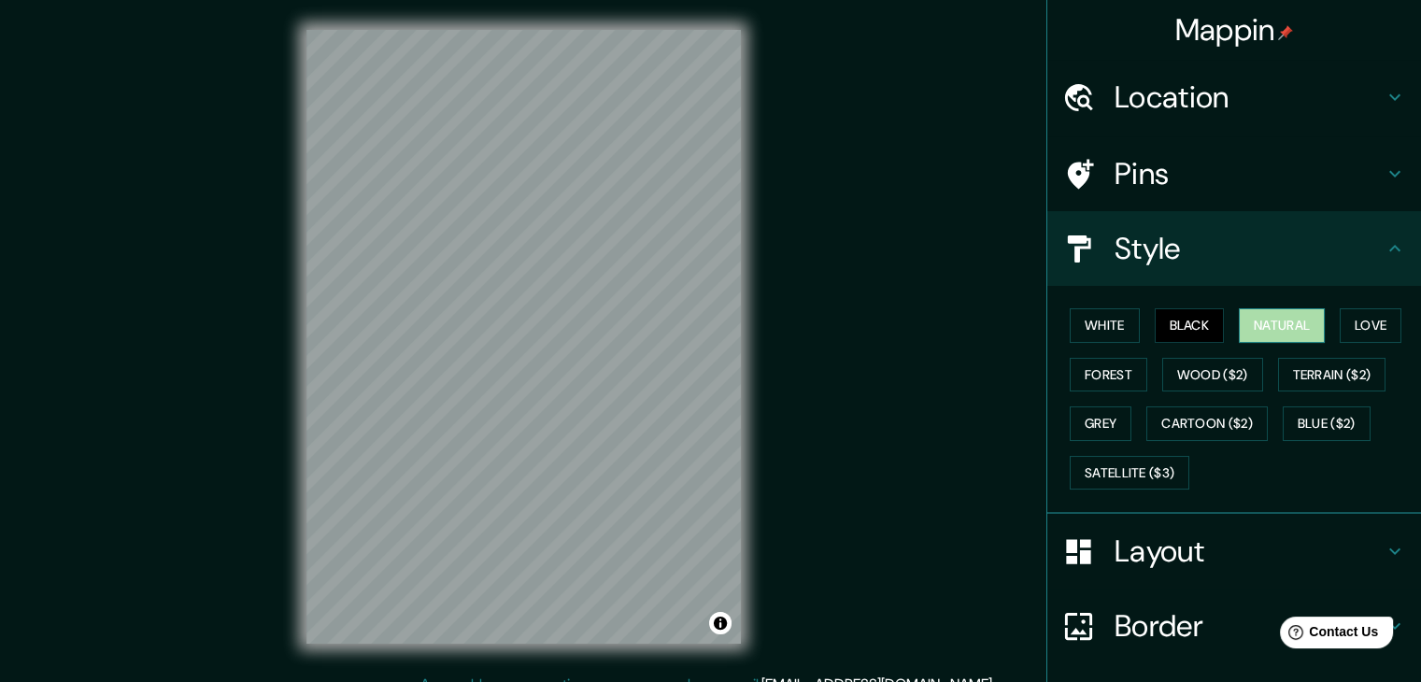
click at [1282, 328] on button "Natural" at bounding box center [1282, 325] width 86 height 35
click at [1344, 317] on button "Love" at bounding box center [1371, 325] width 62 height 35
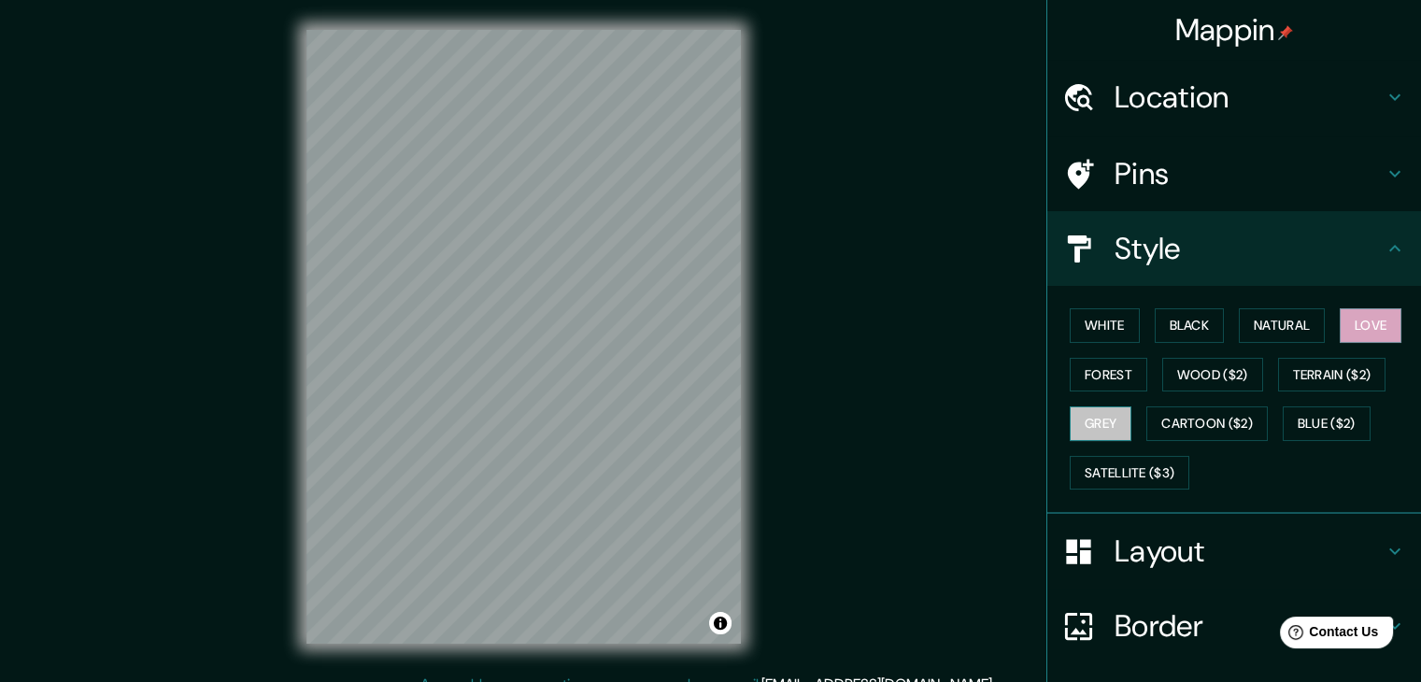
click at [1090, 416] on button "Grey" at bounding box center [1101, 423] width 62 height 35
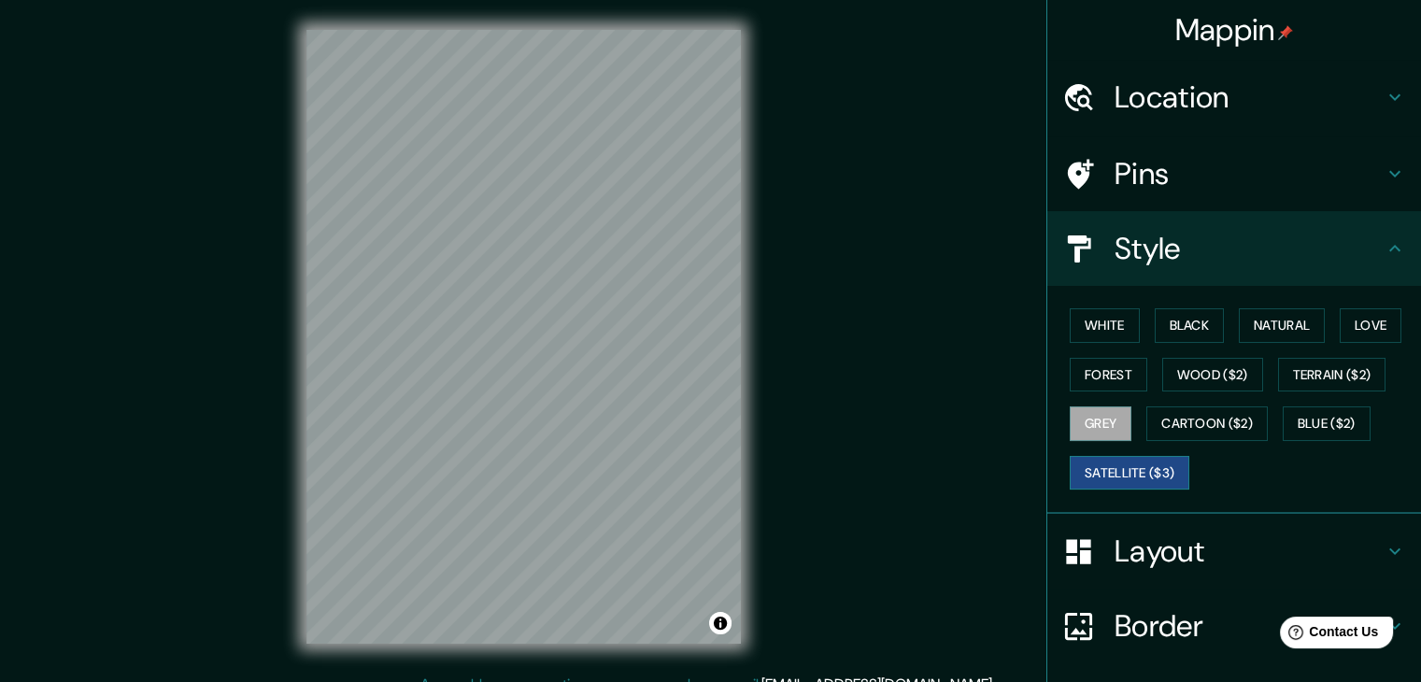
click at [1113, 458] on button "Satellite ($3)" at bounding box center [1130, 473] width 120 height 35
click at [1097, 329] on button "White" at bounding box center [1105, 325] width 70 height 35
click at [1117, 463] on button "Satellite ($3)" at bounding box center [1130, 473] width 120 height 35
click at [1084, 319] on button "White" at bounding box center [1105, 325] width 70 height 35
